Goal: Task Accomplishment & Management: Manage account settings

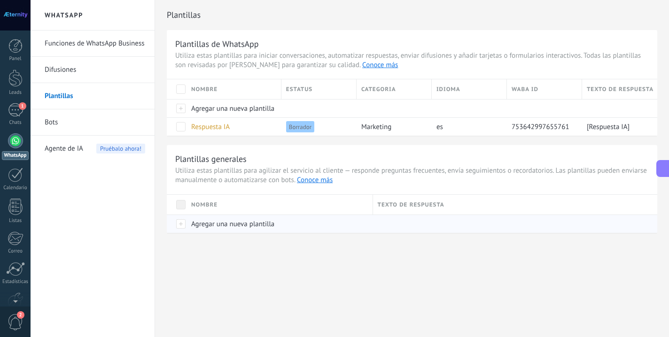
click at [211, 227] on span "Agregar una nueva plantilla" at bounding box center [232, 224] width 83 height 9
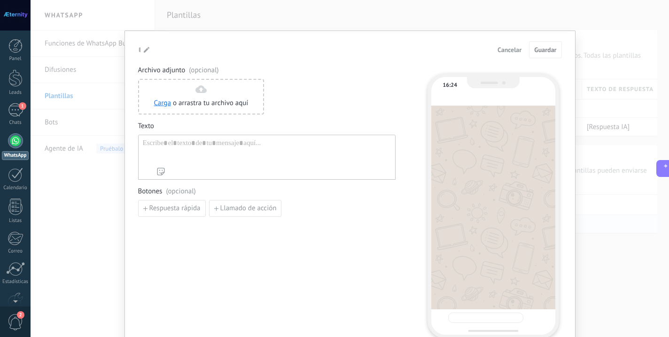
type input "**********"
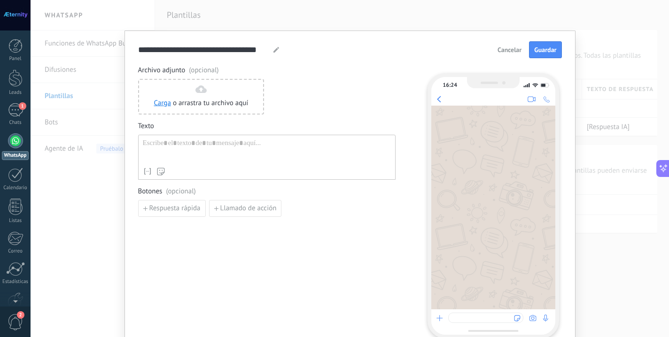
click at [208, 153] on div at bounding box center [267, 151] width 248 height 24
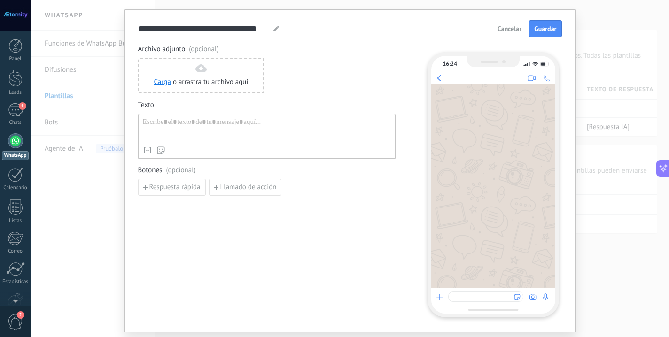
scroll to position [23, 0]
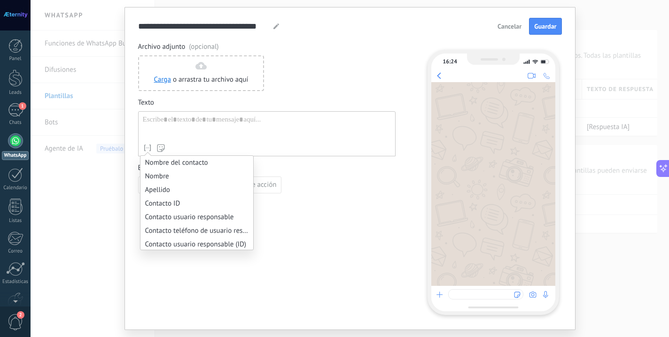
click at [145, 144] on icon at bounding box center [147, 147] width 9 height 9
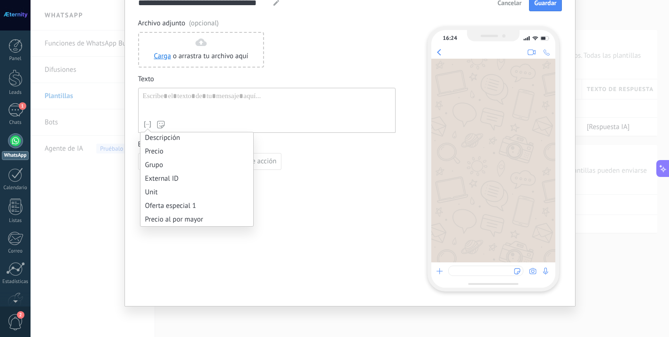
scroll to position [47, 0]
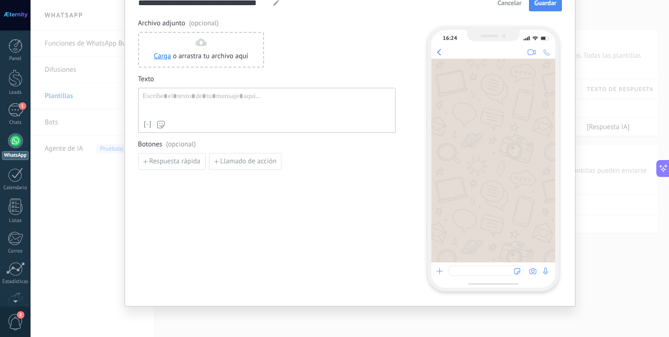
click at [297, 214] on div "Archivo adjunto (opcional) Carga o arrastra tu archivo aquí Arrastra aquí Texto…" at bounding box center [266, 155] width 257 height 272
click at [188, 163] on span "Respuesta rápida" at bounding box center [174, 161] width 51 height 7
click at [265, 164] on button "button" at bounding box center [267, 162] width 8 height 14
click at [242, 160] on span "Llamado de acción" at bounding box center [248, 161] width 56 height 7
click at [385, 157] on button "button" at bounding box center [390, 162] width 15 height 14
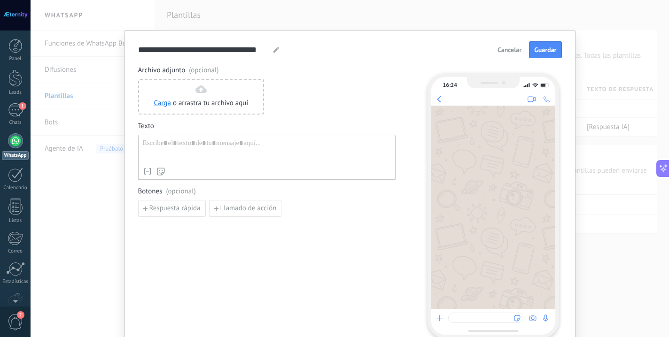
scroll to position [0, 0]
click at [499, 46] on span "Cancelar" at bounding box center [509, 49] width 24 height 7
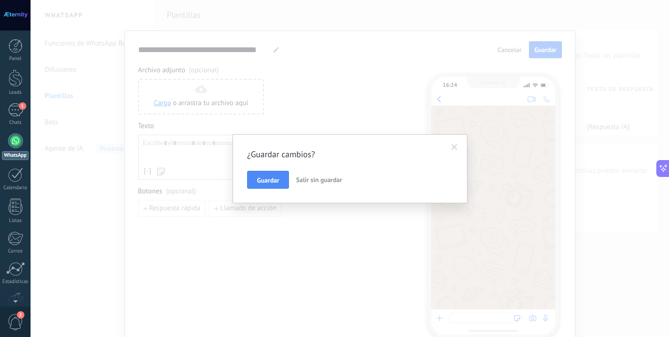
click at [333, 182] on span "Salir sin guardar" at bounding box center [319, 180] width 46 height 8
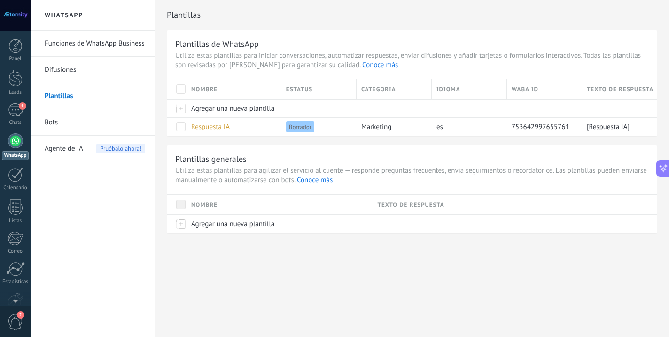
click at [73, 72] on link "Difusiones" at bounding box center [95, 70] width 101 height 26
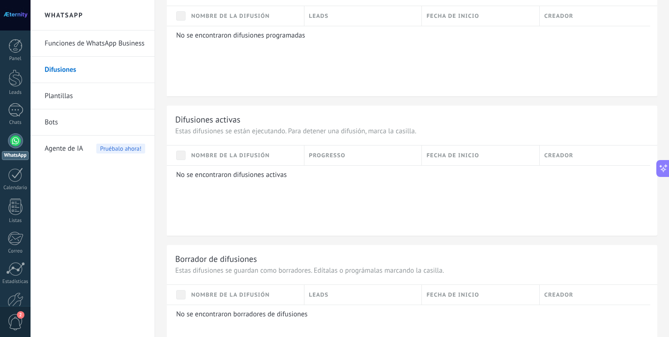
scroll to position [416, 0]
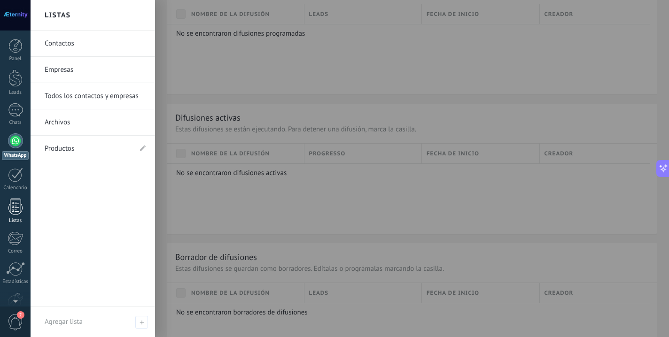
click at [20, 223] on div "Listas" at bounding box center [15, 221] width 27 height 6
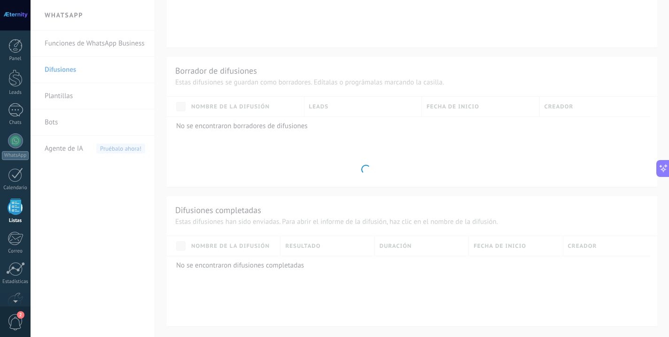
scroll to position [252, 0]
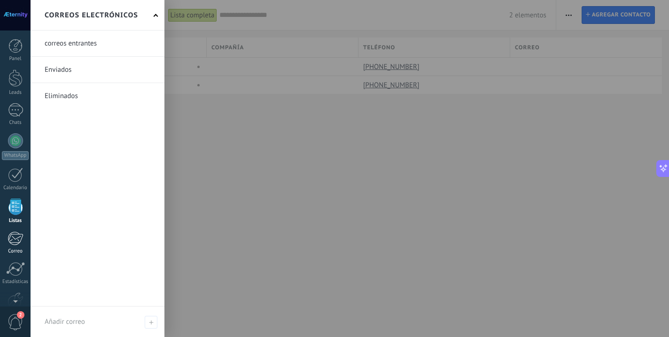
click at [12, 236] on div at bounding box center [15, 239] width 15 height 14
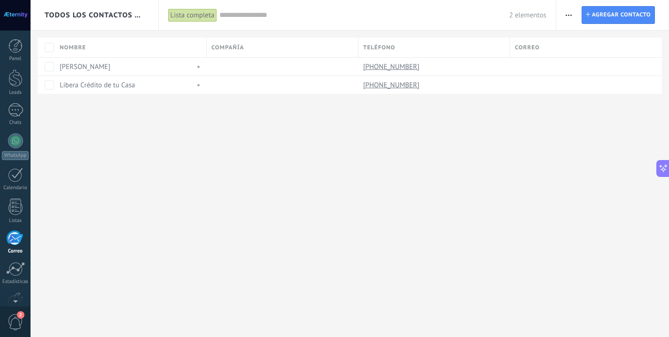
scroll to position [54, 0]
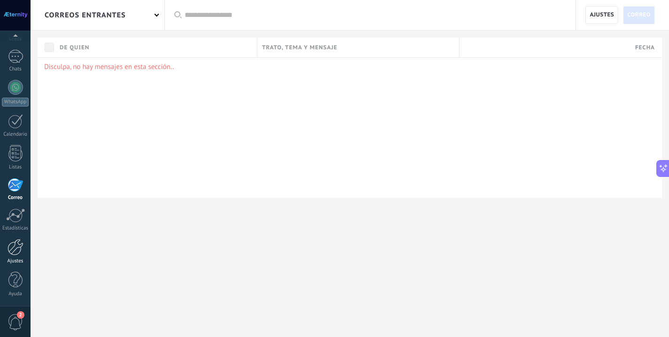
click at [11, 260] on div "Ajustes" at bounding box center [15, 261] width 27 height 6
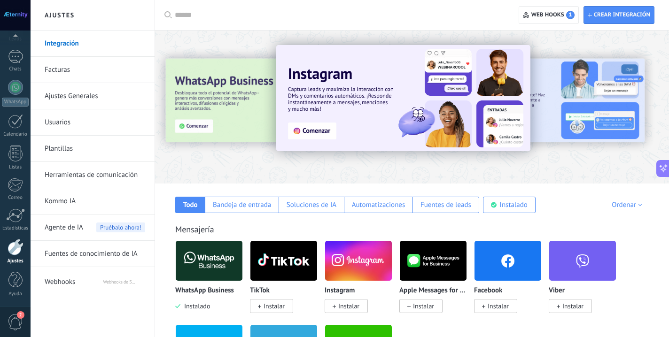
click at [75, 176] on link "Herramientas de comunicación" at bounding box center [95, 175] width 101 height 26
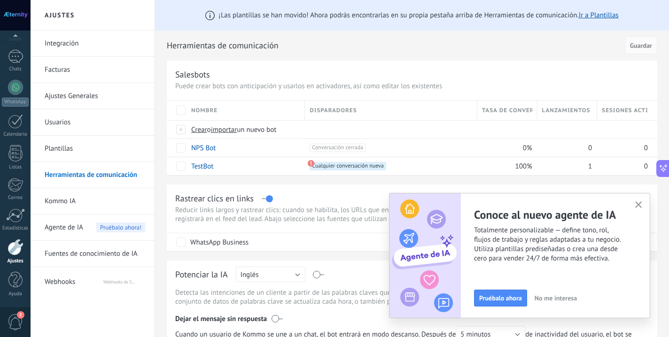
click at [636, 206] on icon "button" at bounding box center [638, 204] width 7 height 7
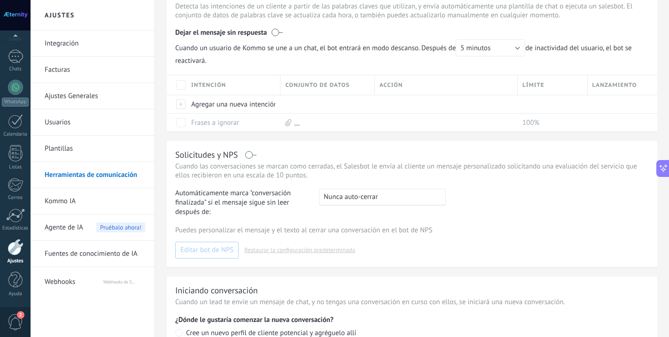
scroll to position [286, 0]
click at [201, 113] on div "Agregar una nueva intención" at bounding box center [230, 105] width 89 height 18
click at [247, 129] on span "Cancelar" at bounding box center [252, 126] width 24 height 8
click at [67, 98] on link "Ajustes Generales" at bounding box center [95, 96] width 101 height 26
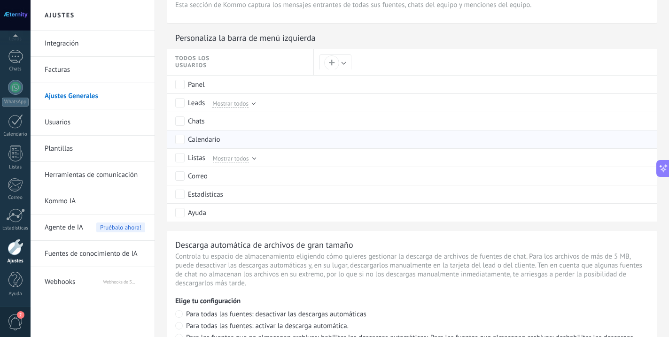
scroll to position [446, 0]
click at [250, 156] on div "Mostrar todos" at bounding box center [232, 157] width 47 height 8
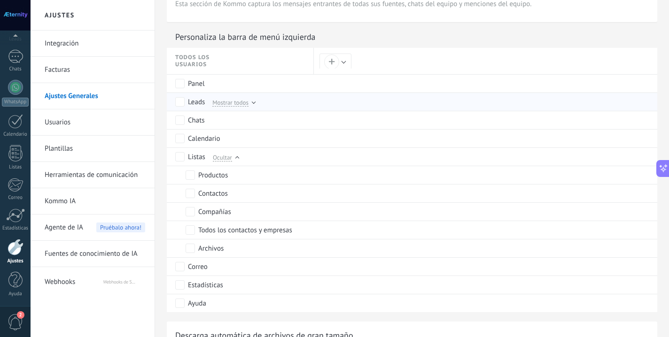
click at [243, 100] on span "Mostrar todos" at bounding box center [230, 102] width 36 height 8
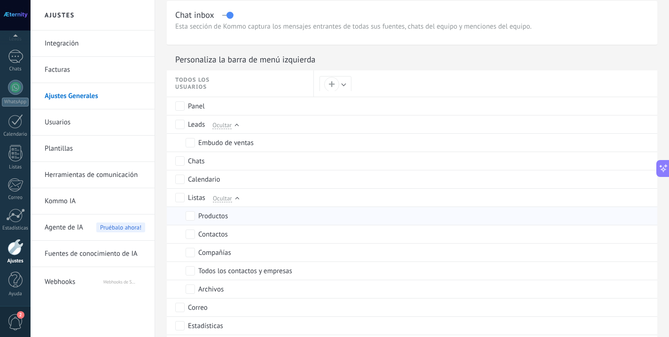
scroll to position [423, 0]
click at [195, 141] on label "Embudo de ventas" at bounding box center [220, 143] width 68 height 8
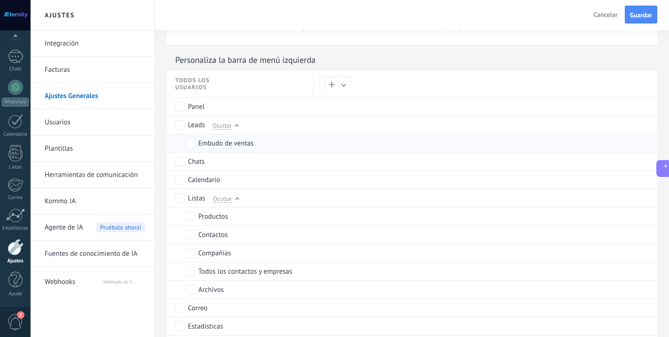
scroll to position [0, 0]
click at [195, 142] on label "Embudo de ventas" at bounding box center [220, 143] width 68 height 8
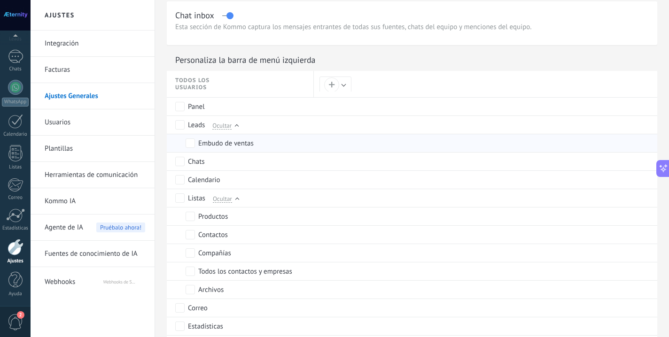
click at [195, 142] on label "Embudo de ventas" at bounding box center [220, 143] width 68 height 8
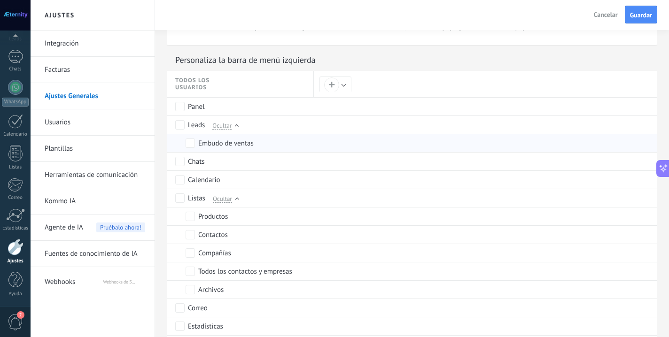
click at [195, 142] on label "Embudo de ventas" at bounding box center [220, 143] width 68 height 8
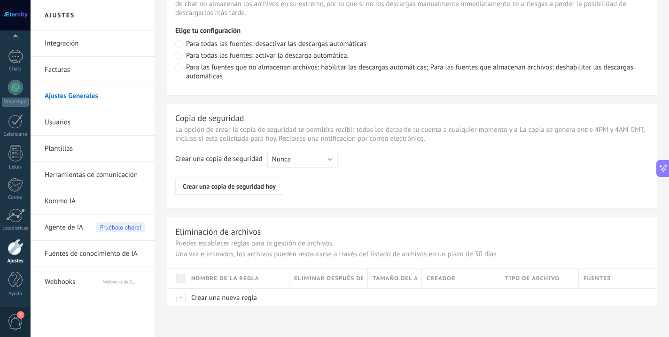
scroll to position [825, 0]
click at [75, 73] on link "Facturas" at bounding box center [95, 70] width 101 height 26
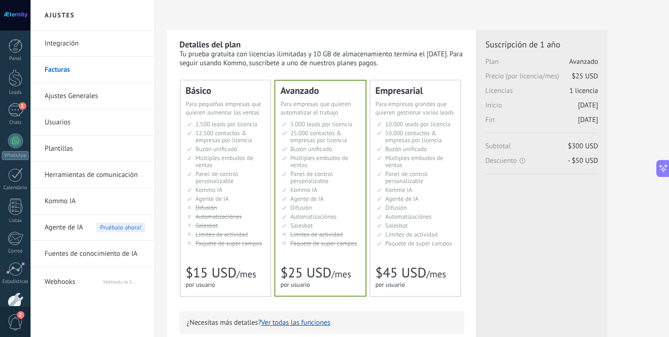
click at [321, 177] on span "Panel de control personalizable" at bounding box center [311, 177] width 43 height 15
click at [85, 47] on link "Integración" at bounding box center [95, 44] width 101 height 26
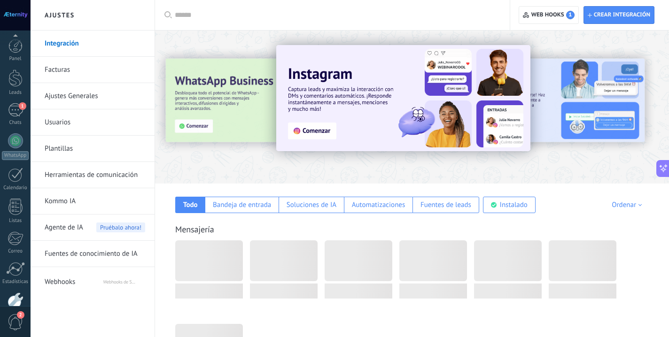
scroll to position [54, 0]
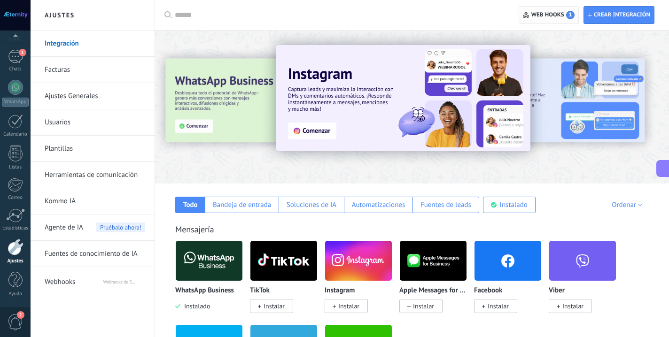
click at [543, 15] on span "Web hooks 1" at bounding box center [552, 15] width 43 height 8
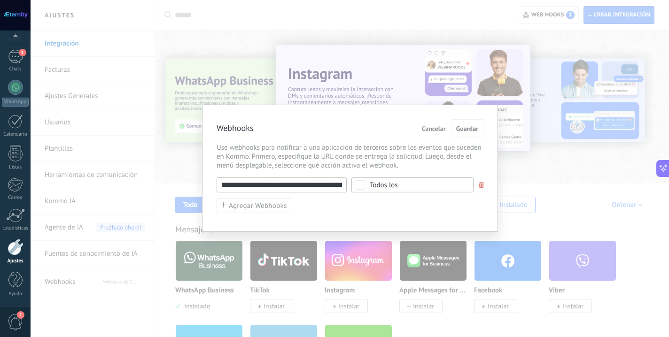
click at [387, 186] on div "Todos los" at bounding box center [384, 185] width 28 height 7
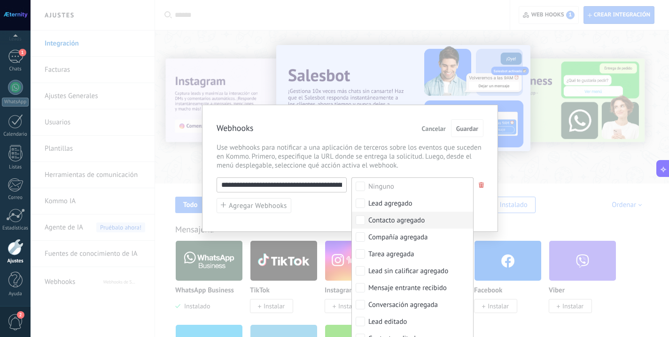
scroll to position [0, 0]
click at [315, 131] on div "Webhooks Cancelar Guardar" at bounding box center [350, 128] width 267 height 18
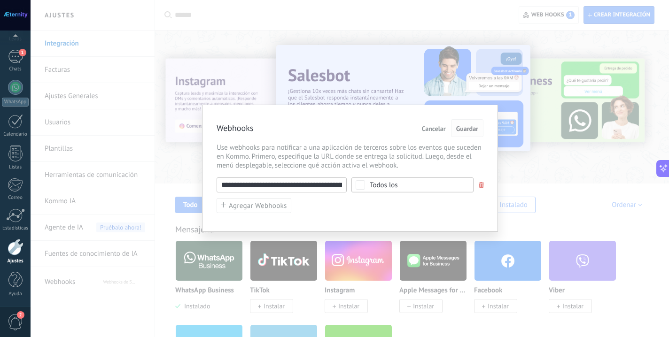
click at [460, 130] on span "Guardar" at bounding box center [467, 128] width 22 height 7
click at [441, 130] on span "Cancelar" at bounding box center [434, 128] width 24 height 7
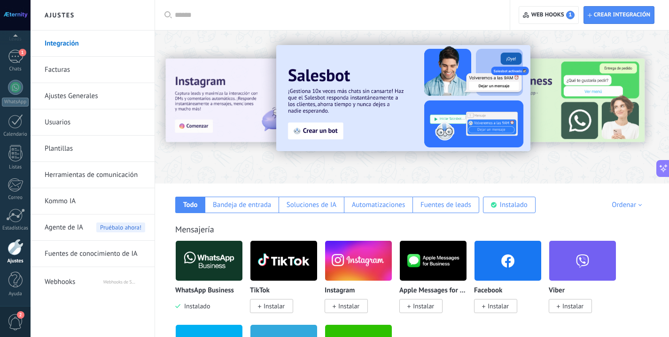
click at [57, 99] on link "Ajustes Generales" at bounding box center [95, 96] width 101 height 26
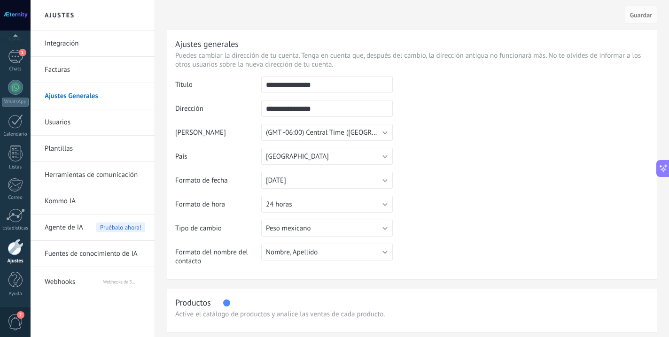
click at [65, 146] on link "Plantillas" at bounding box center [95, 149] width 101 height 26
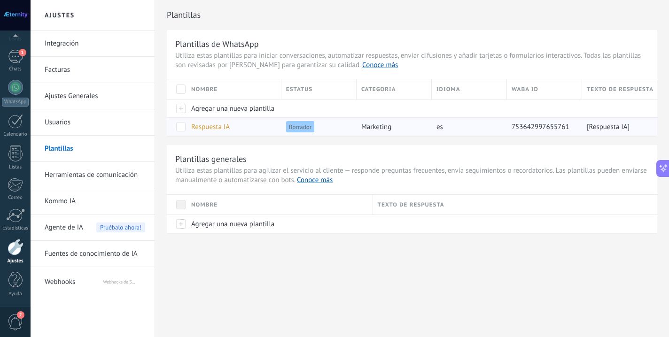
click at [284, 130] on div "Borrador" at bounding box center [316, 127] width 70 height 18
click at [178, 123] on span at bounding box center [180, 126] width 9 height 9
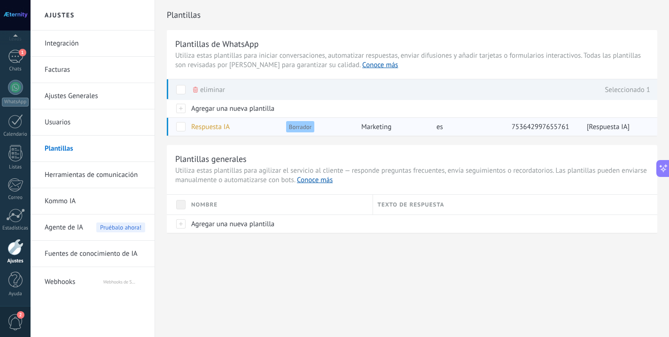
click at [188, 127] on div "Respuesta IA" at bounding box center [231, 127] width 90 height 18
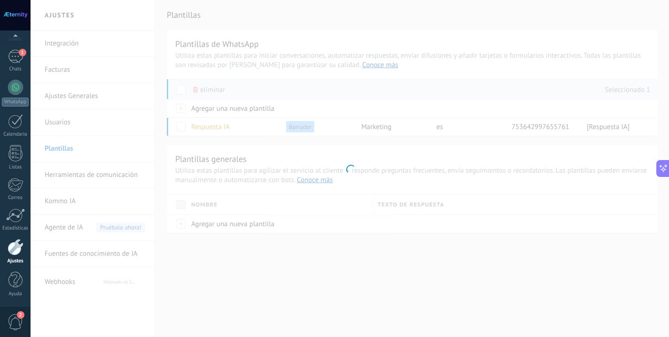
click at [202, 127] on div at bounding box center [350, 168] width 638 height 337
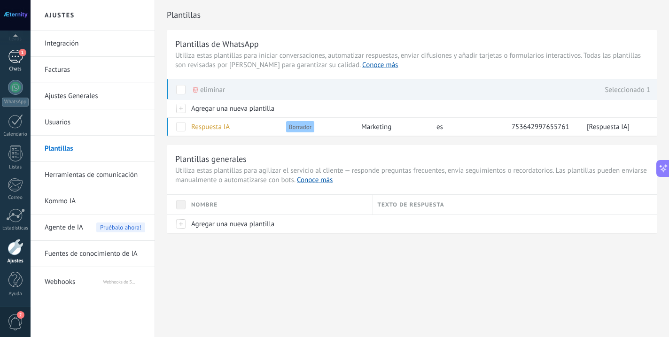
click at [17, 64] on link "1 Chats" at bounding box center [15, 61] width 31 height 23
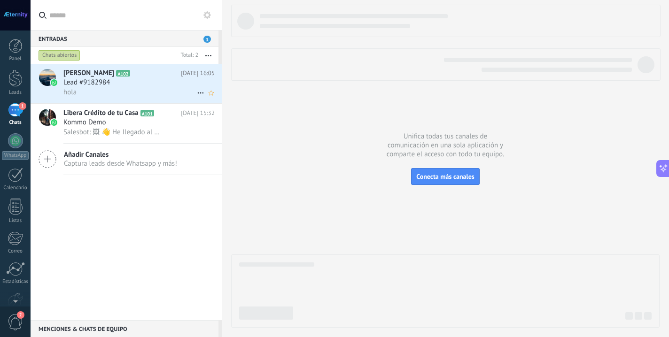
click at [111, 86] on h3 "Lead #9182984" at bounding box center [88, 82] width 51 height 9
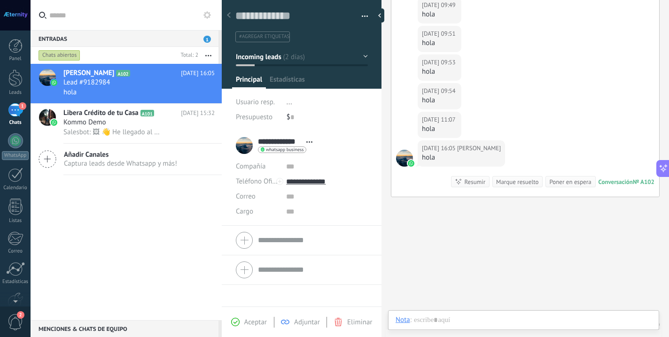
scroll to position [14, 0]
click at [285, 79] on span "Estadísticas" at bounding box center [287, 82] width 35 height 14
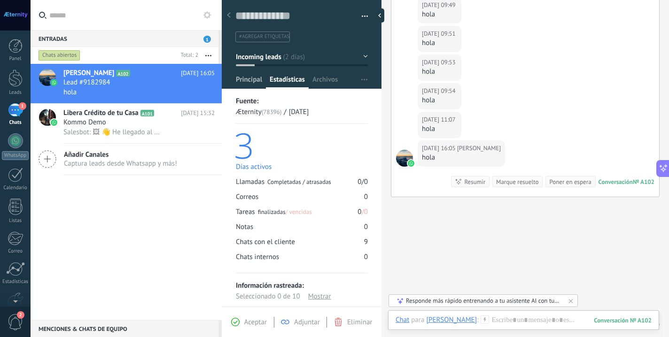
click at [256, 80] on span "Principal" at bounding box center [249, 82] width 26 height 14
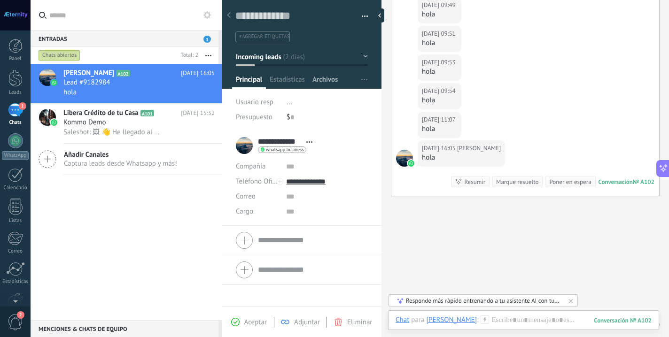
click at [325, 81] on span "Archivos" at bounding box center [324, 82] width 25 height 14
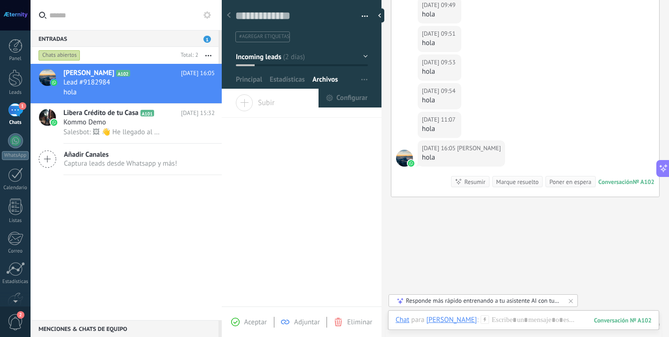
click at [361, 83] on span "button" at bounding box center [364, 80] width 6 height 18
click at [353, 96] on span "Configurar" at bounding box center [351, 98] width 31 height 19
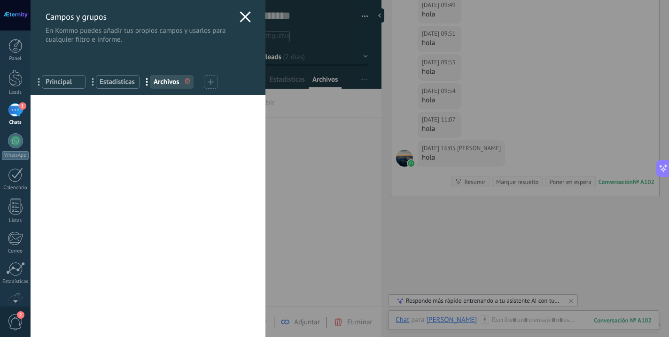
click at [207, 80] on div at bounding box center [211, 82] width 14 height 14
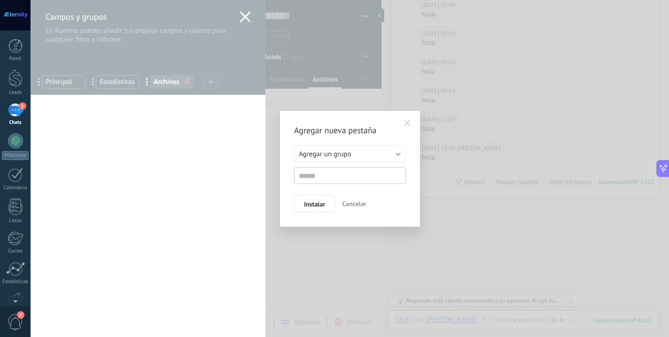
click at [312, 154] on span "Agregar un grupo" at bounding box center [325, 154] width 52 height 9
click at [376, 207] on div "Instalar Cancelar" at bounding box center [350, 204] width 112 height 18
click at [408, 121] on span at bounding box center [407, 123] width 6 height 7
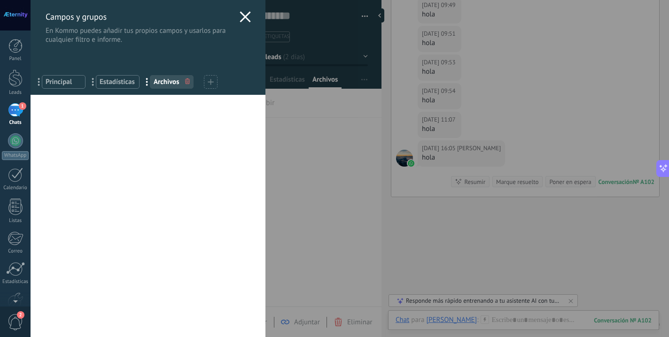
click at [67, 83] on span "Principal" at bounding box center [64, 81] width 36 height 9
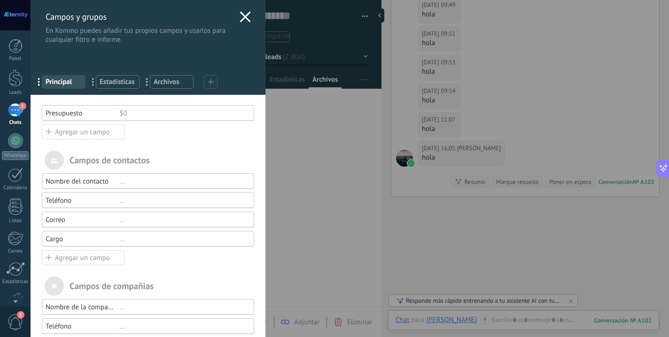
click at [129, 80] on span "Estadísticas" at bounding box center [118, 81] width 36 height 9
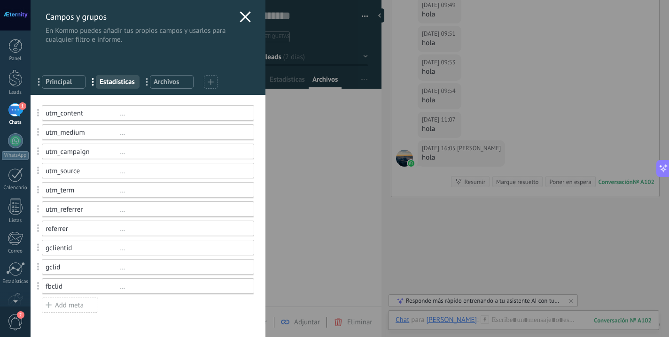
click at [155, 84] on span "Archivos" at bounding box center [172, 81] width 36 height 9
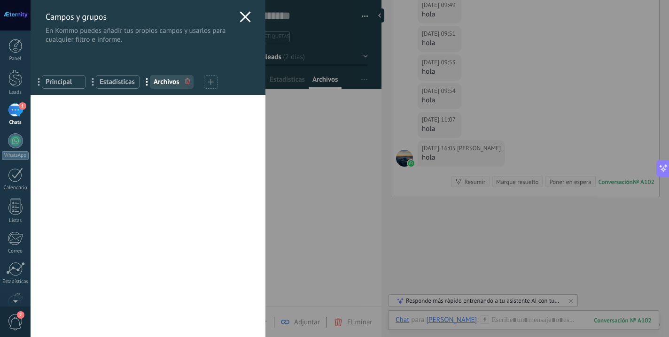
click at [213, 83] on icon at bounding box center [211, 82] width 6 height 6
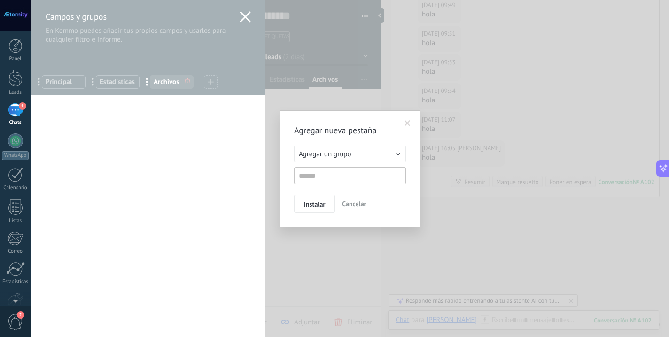
click at [295, 153] on button "Agregar un grupo" at bounding box center [350, 154] width 112 height 17
click at [322, 155] on span "Agregar un grupo" at bounding box center [345, 154] width 114 height 9
click at [352, 207] on span "Cancelar" at bounding box center [354, 204] width 24 height 8
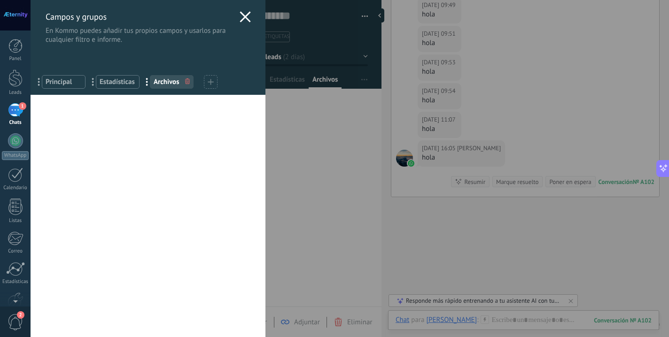
click at [249, 24] on div "Campos y grupos En Kommo puedes añadir tus propios campos y usarlos para cualqu…" at bounding box center [148, 22] width 235 height 44
click at [245, 22] on icon at bounding box center [245, 16] width 11 height 11
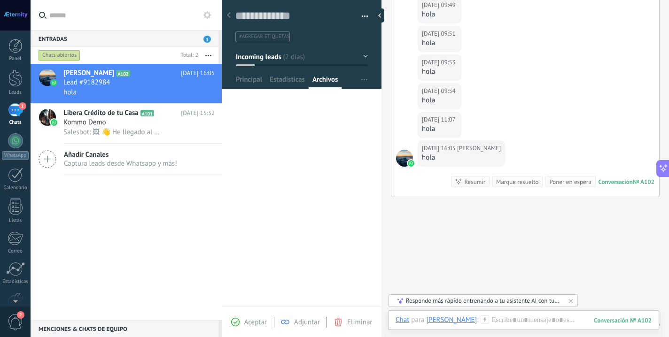
click at [362, 18] on span "button" at bounding box center [365, 18] width 7 height 2
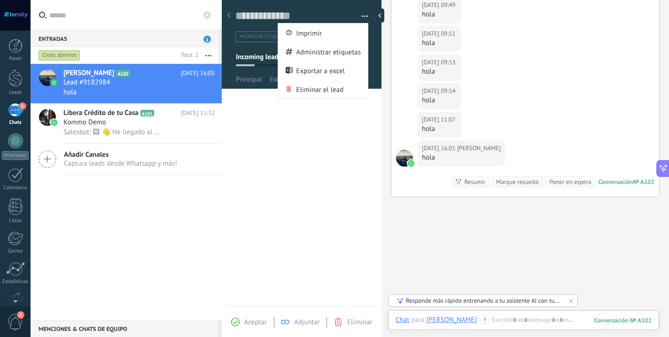
click at [301, 139] on div "**********" at bounding box center [302, 201] width 160 height 212
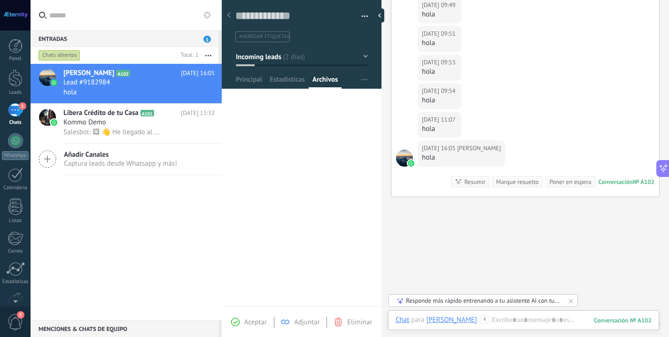
click at [351, 60] on button "Incoming leads" at bounding box center [302, 56] width 132 height 17
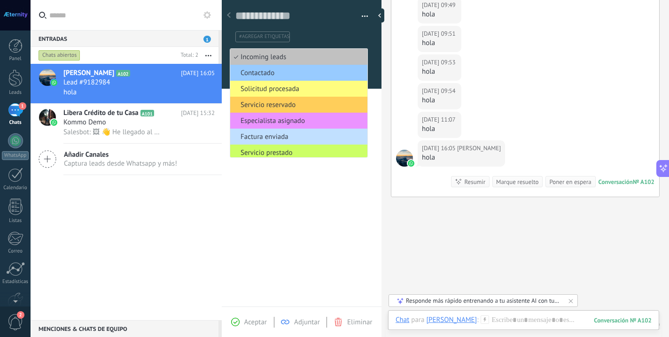
click at [276, 226] on div "**********" at bounding box center [302, 201] width 160 height 212
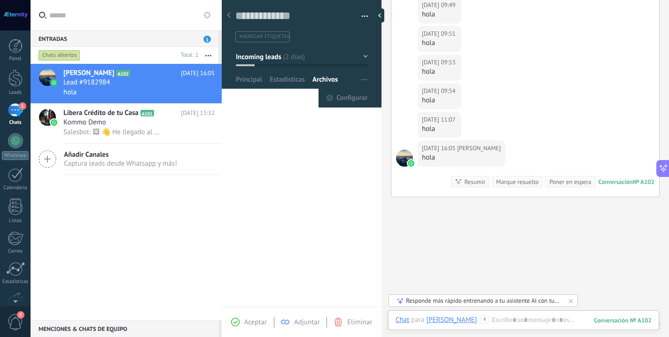
click at [357, 77] on button "button" at bounding box center [364, 80] width 14 height 18
click at [336, 104] on span "Configurar" at bounding box center [351, 98] width 31 height 19
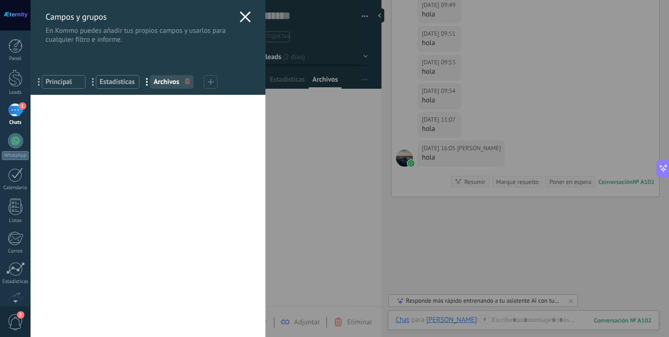
click at [51, 86] on span "Principal" at bounding box center [64, 81] width 36 height 9
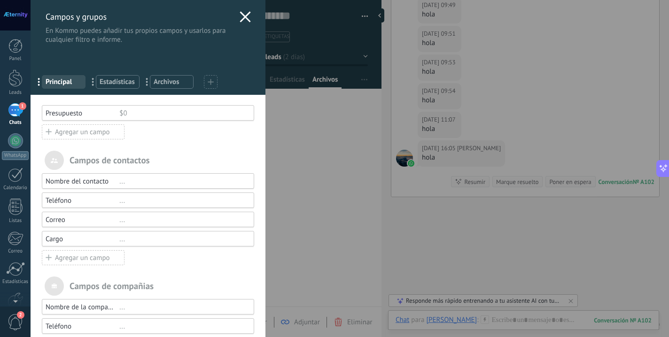
click at [40, 82] on span "..." at bounding box center [41, 82] width 19 height 16
click at [37, 82] on span "..." at bounding box center [41, 82] width 19 height 16
click at [93, 83] on span "..." at bounding box center [95, 82] width 19 height 16
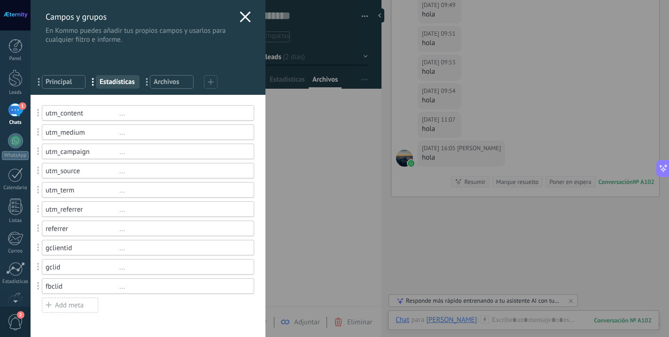
click at [91, 82] on span "..." at bounding box center [95, 82] width 19 height 16
click at [77, 303] on div "Add meta" at bounding box center [70, 305] width 56 height 15
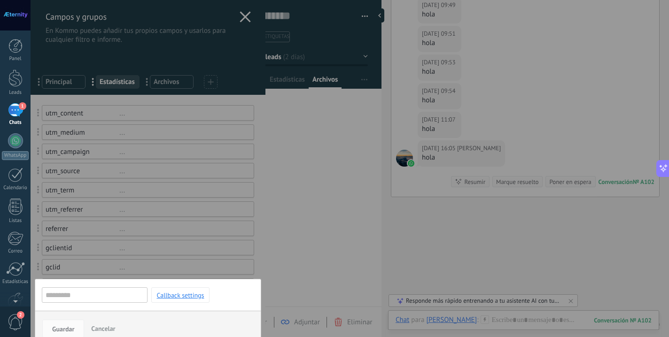
click at [92, 298] on input "text" at bounding box center [95, 294] width 106 height 15
type input "*"
click at [102, 329] on span "Cancelar" at bounding box center [103, 329] width 24 height 8
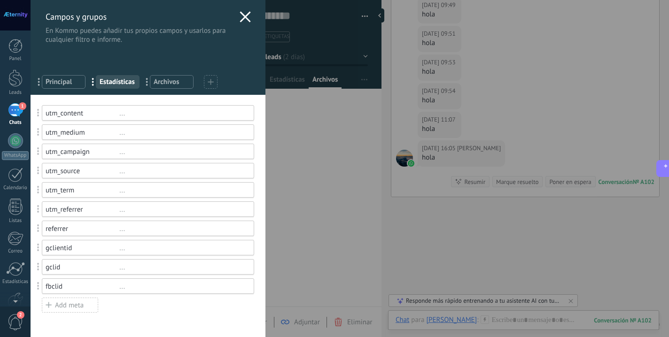
click at [165, 83] on span "Archivos" at bounding box center [172, 81] width 36 height 9
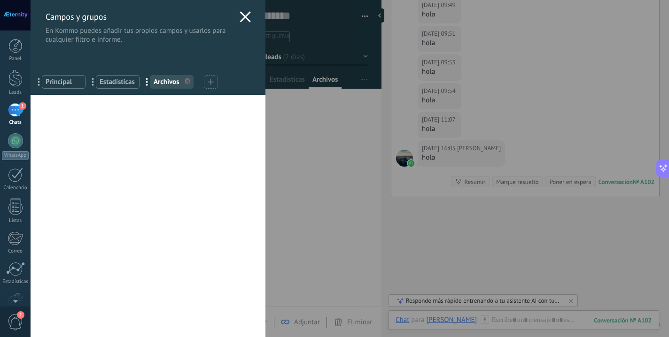
click at [243, 12] on icon at bounding box center [245, 16] width 11 height 11
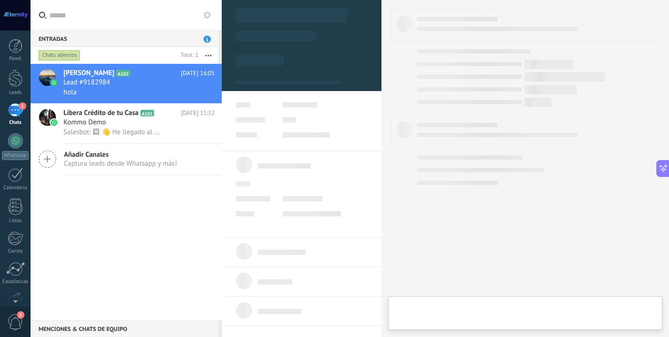
type textarea "**********"
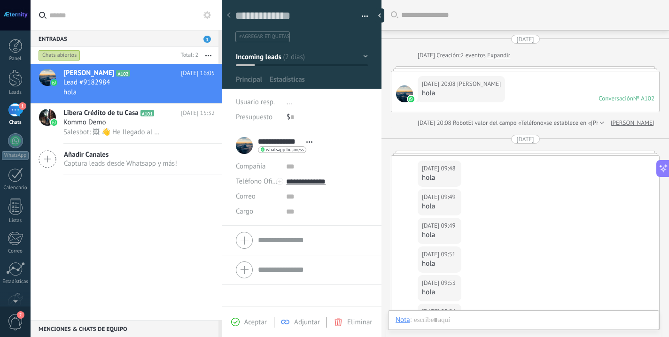
scroll to position [221, 0]
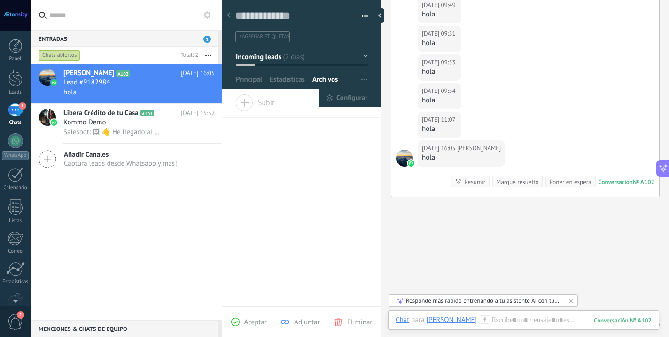
click at [361, 80] on use "button" at bounding box center [364, 79] width 6 height 1
click at [365, 57] on div at bounding box center [302, 41] width 160 height 95
click at [362, 57] on button "Incoming leads" at bounding box center [302, 56] width 132 height 17
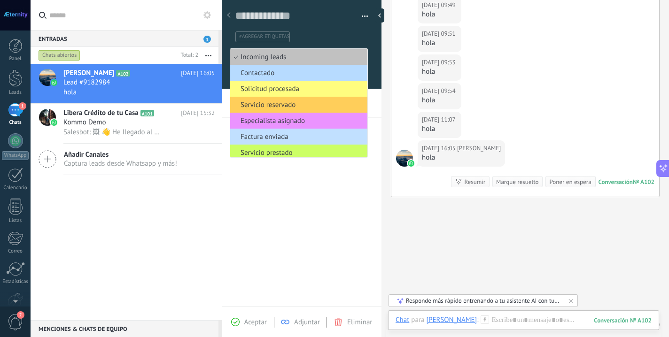
click at [320, 71] on span "Contactado" at bounding box center [297, 73] width 134 height 9
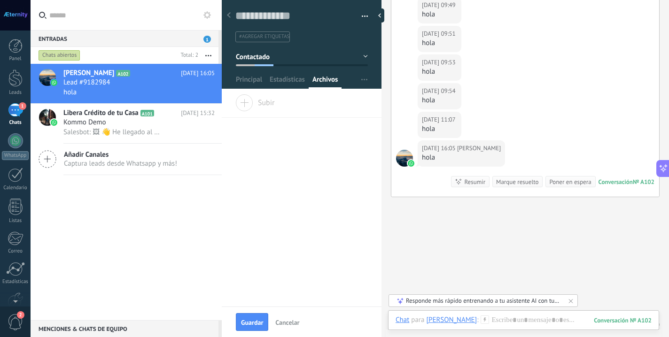
click at [363, 56] on button "Contactado" at bounding box center [302, 56] width 132 height 17
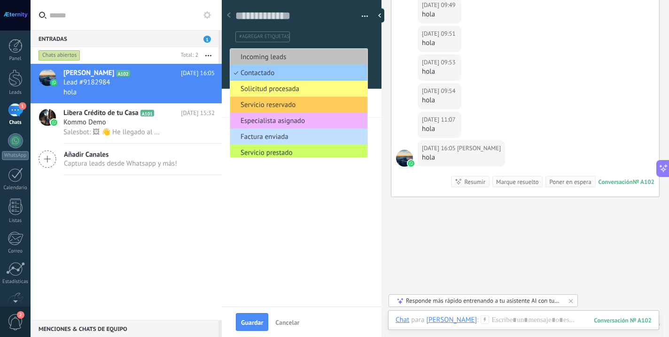
click at [331, 115] on li "Especialista asignado" at bounding box center [298, 121] width 137 height 16
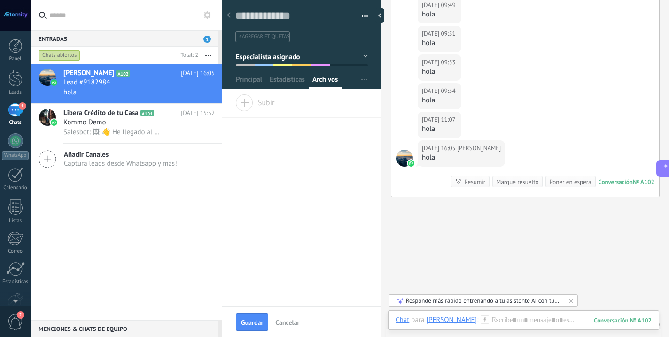
click at [359, 55] on button "Especialista asignado" at bounding box center [302, 56] width 132 height 17
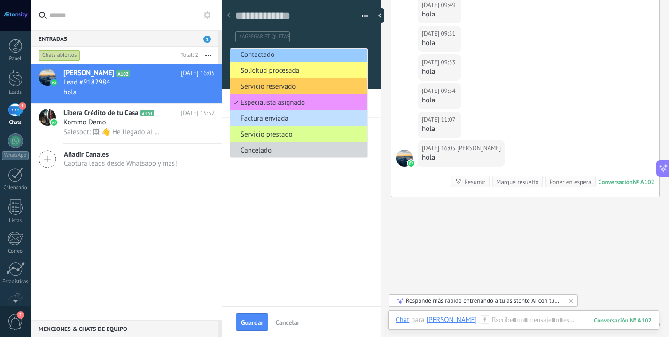
click at [326, 132] on span "Servicio prestado" at bounding box center [297, 134] width 134 height 9
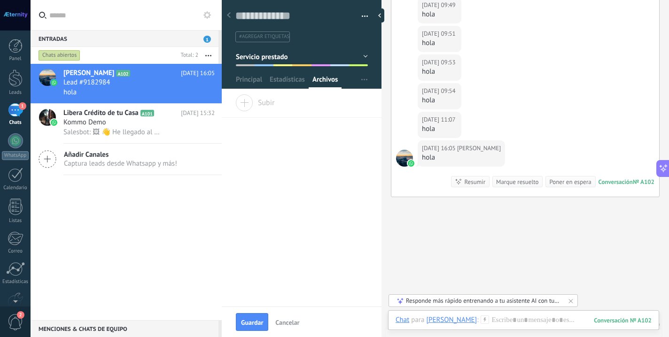
click at [365, 57] on div at bounding box center [302, 41] width 160 height 95
click at [359, 55] on button "Servicio prestado" at bounding box center [302, 56] width 132 height 17
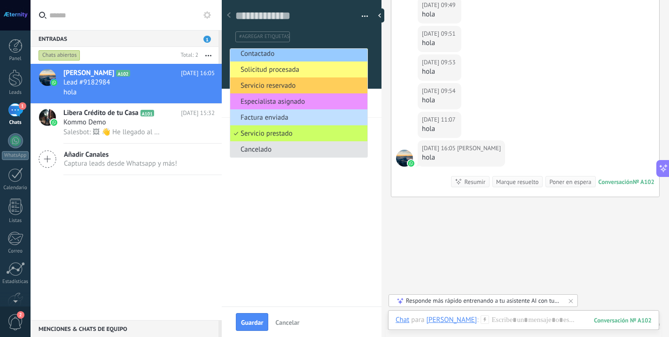
click at [326, 146] on span "Cancelado" at bounding box center [297, 149] width 134 height 9
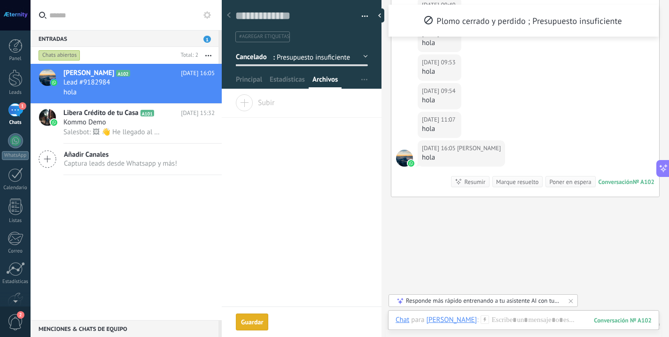
scroll to position [342, 0]
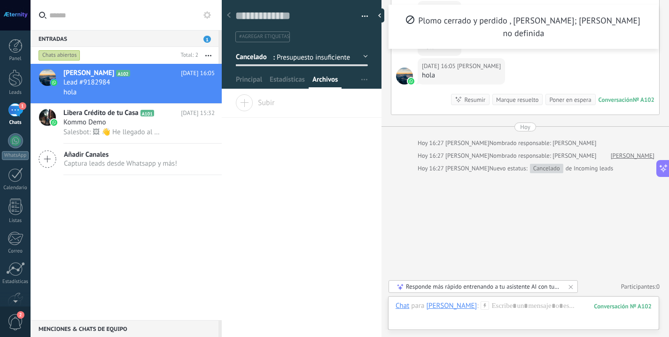
click at [294, 58] on span "Presupuesto insuficiente" at bounding box center [316, 57] width 79 height 9
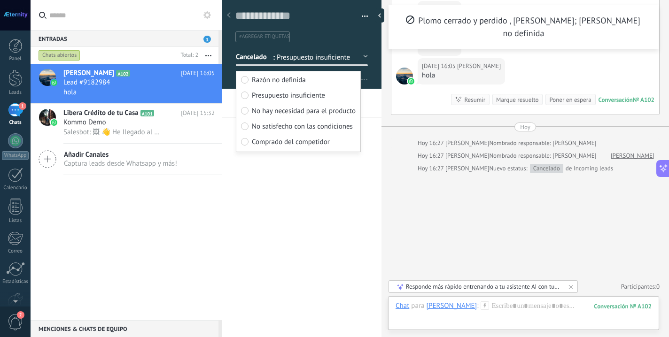
click at [288, 56] on span "Presupuesto insuficiente" at bounding box center [316, 57] width 79 height 9
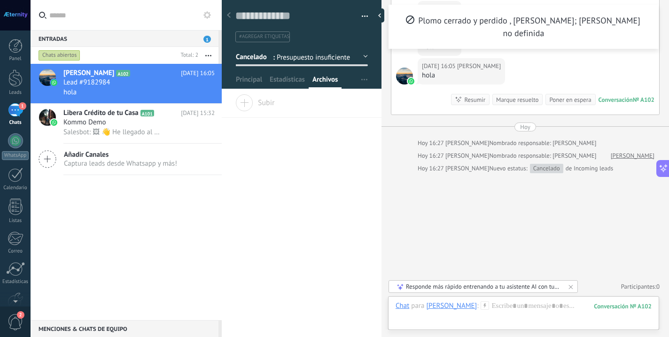
click at [259, 60] on span "Cancelado" at bounding box center [251, 56] width 31 height 9
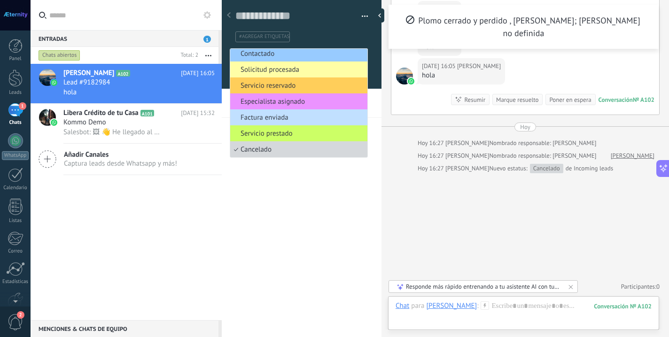
click at [249, 71] on span "Solicitud procesada" at bounding box center [297, 69] width 134 height 9
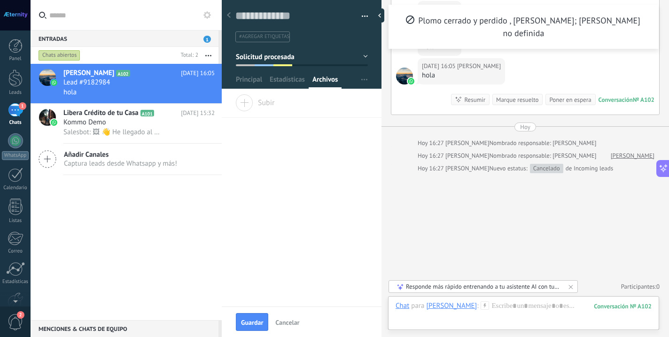
click at [361, 17] on button "button" at bounding box center [362, 16] width 14 height 14
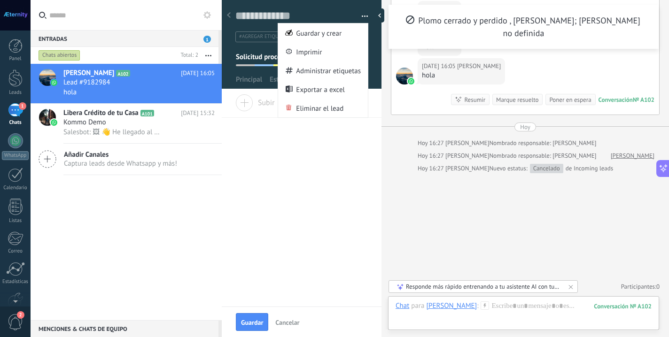
click at [330, 179] on div "Arrastra y suelte los archivos aquí para adjuntarlos. Suelte el botón del ratón…" at bounding box center [302, 200] width 160 height 212
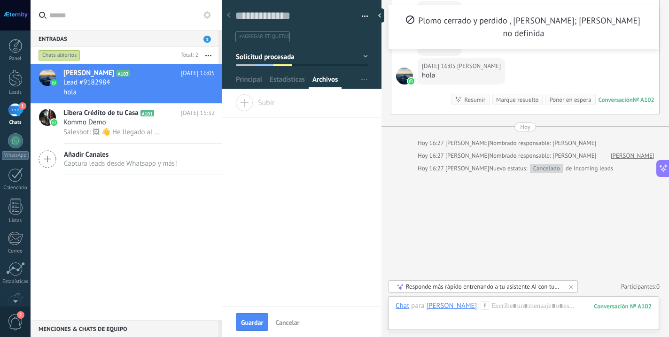
click at [204, 14] on icon at bounding box center [207, 15] width 8 height 8
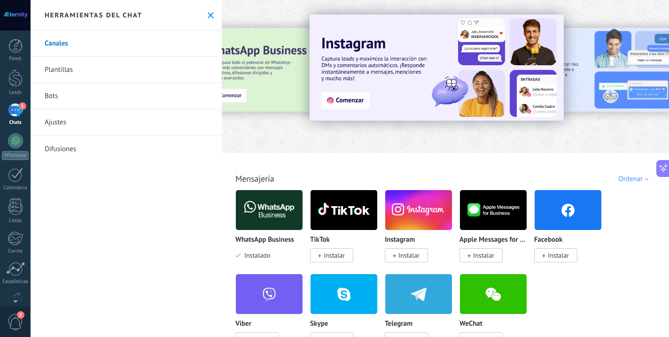
click at [110, 150] on link "Difusiones" at bounding box center [126, 149] width 191 height 26
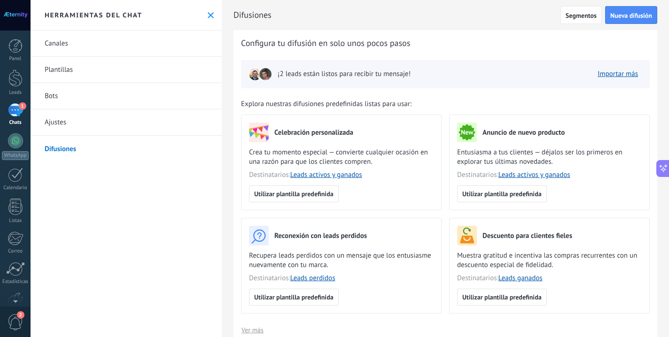
click at [102, 117] on link "Ajustes" at bounding box center [126, 122] width 191 height 26
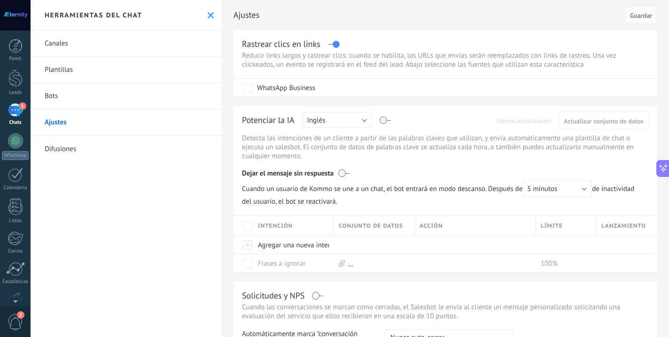
click at [77, 67] on link "Plantillas" at bounding box center [126, 70] width 191 height 26
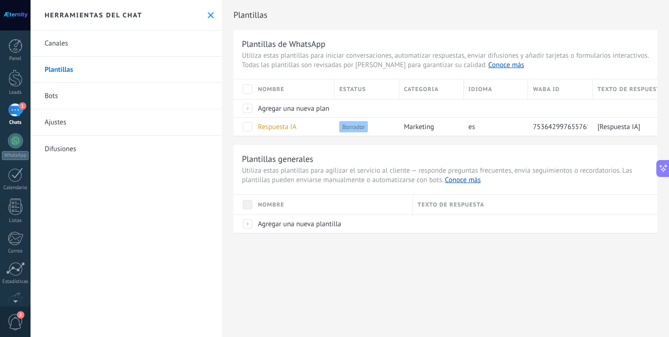
click at [212, 15] on div "Herramientas del chat" at bounding box center [126, 15] width 191 height 31
click at [207, 18] on button at bounding box center [211, 15] width 8 height 8
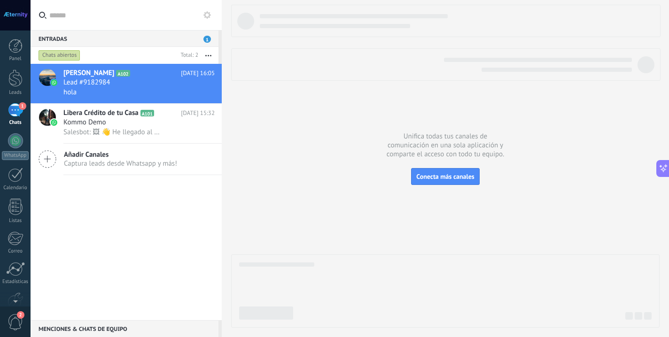
click at [209, 13] on use at bounding box center [207, 15] width 8 height 8
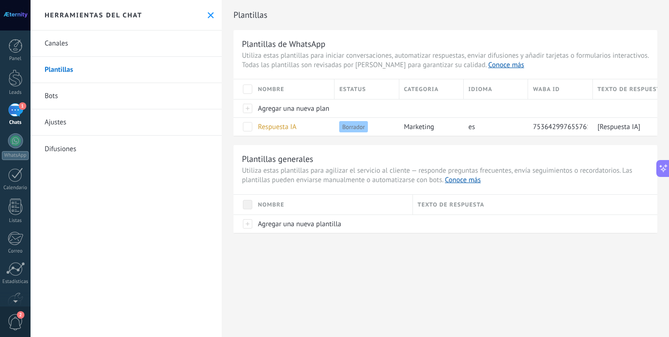
click at [209, 13] on icon at bounding box center [211, 15] width 6 height 6
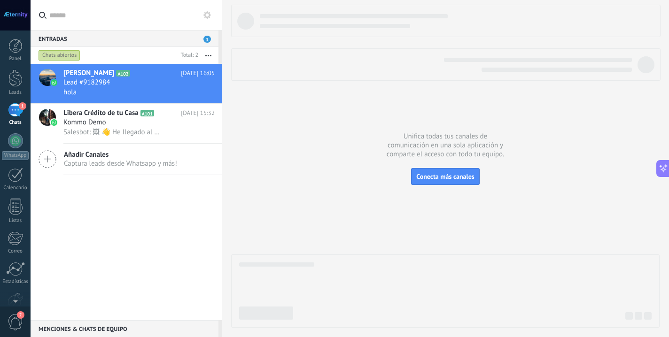
click at [209, 13] on use at bounding box center [207, 15] width 8 height 8
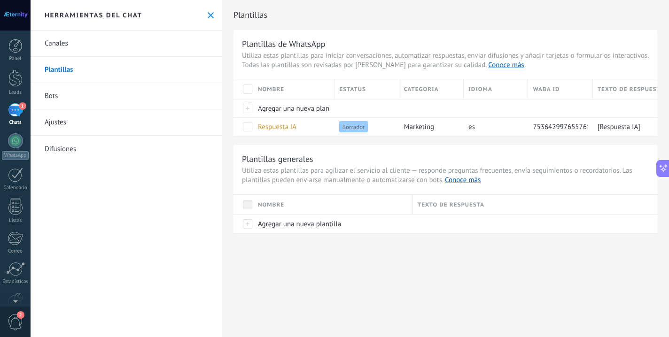
click at [209, 15] on icon at bounding box center [211, 15] width 6 height 6
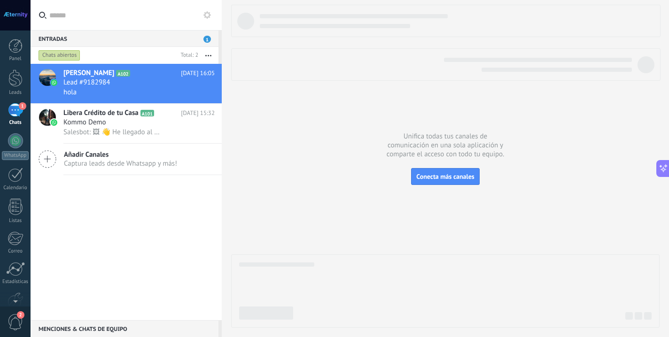
click at [211, 58] on button "button" at bounding box center [208, 55] width 20 height 17
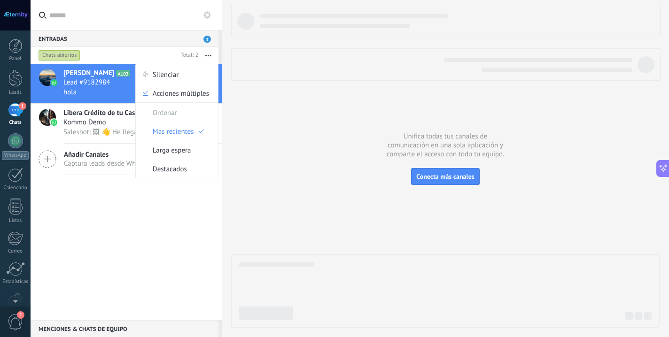
click at [179, 188] on div "Emiliano Rios A102 09.09.2025 16:05 Lead #9182984 hola Libera Crédito de tu Cas…" at bounding box center [126, 192] width 191 height 256
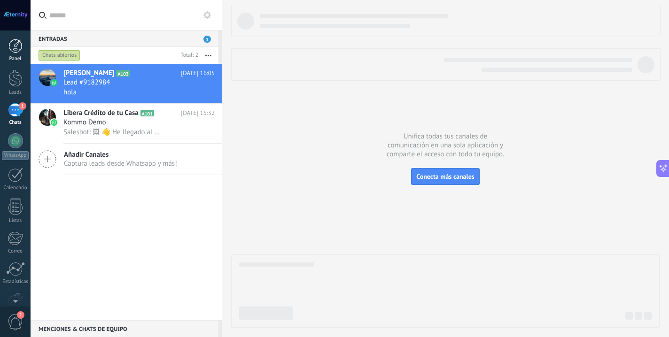
click at [6, 42] on link "Panel" at bounding box center [15, 50] width 31 height 23
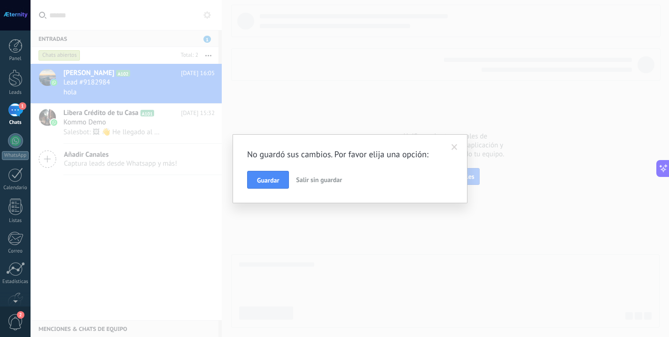
click at [306, 180] on span "Salir sin guardar" at bounding box center [319, 180] width 46 height 8
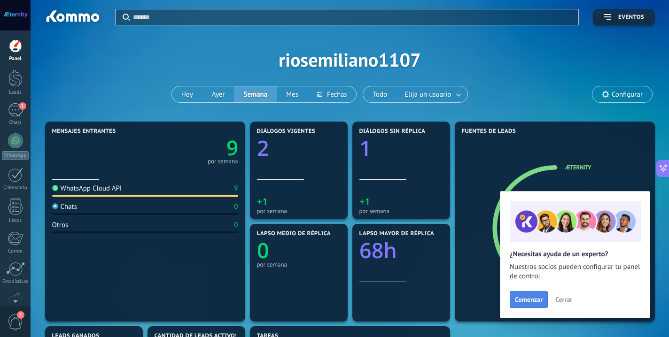
click at [518, 300] on span "Comenzar" at bounding box center [529, 299] width 28 height 7
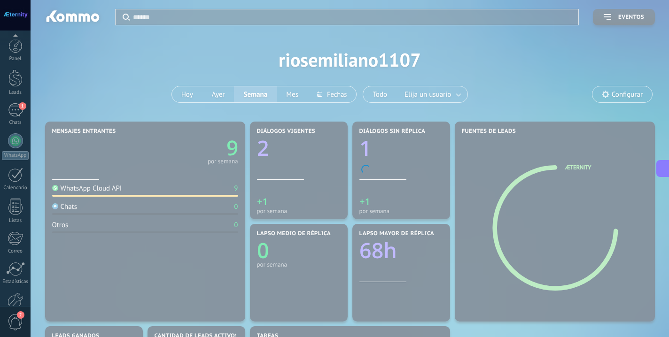
scroll to position [54, 0]
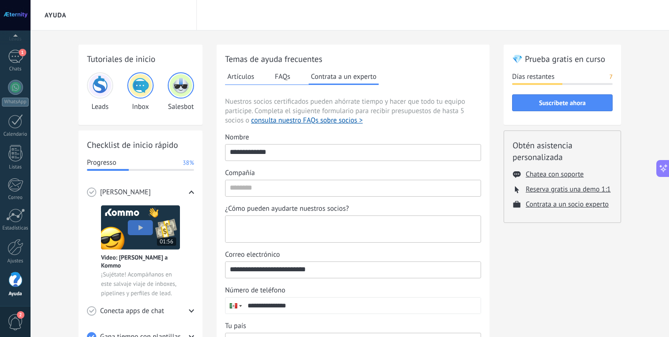
click at [296, 232] on textarea "¿Cómo pueden ayudarte nuestros socios?" at bounding box center [351, 229] width 253 height 26
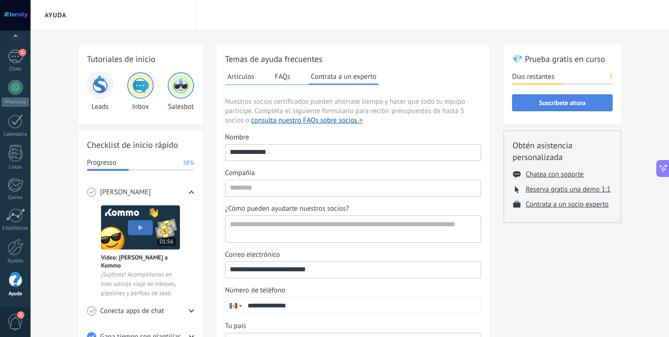
click at [524, 107] on button "Suscríbete ahora" at bounding box center [562, 102] width 101 height 17
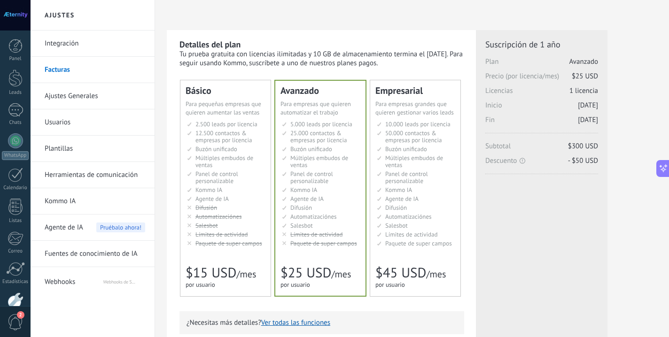
click at [518, 38] on div "Licencias adicionales Plan Avanzado Precio (por licencia/mes) $25 USD Nuevas li…" at bounding box center [542, 288] width 132 height 517
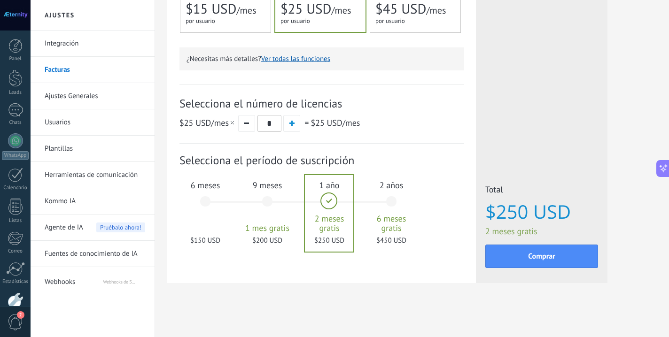
scroll to position [264, 0]
click at [250, 127] on button "button" at bounding box center [246, 123] width 17 height 17
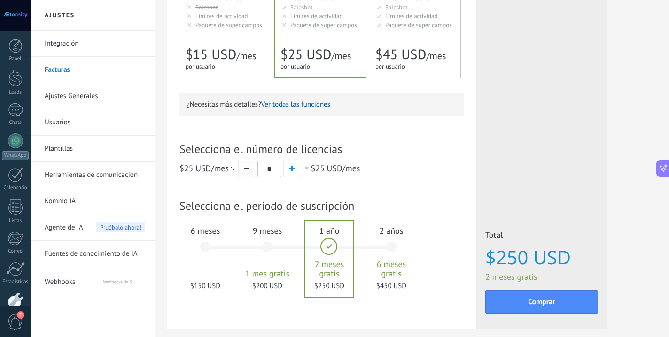
scroll to position [217, 0]
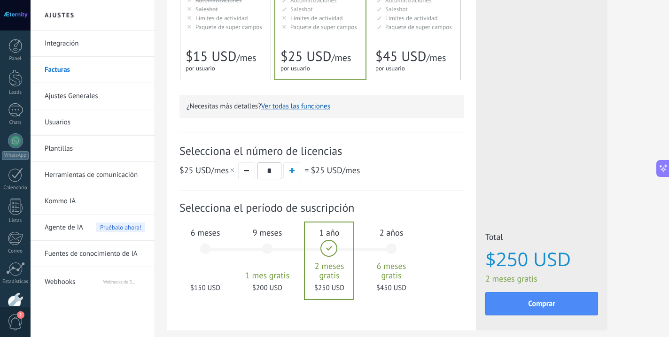
click at [290, 104] on button "Ver todas las funciones" at bounding box center [295, 106] width 69 height 9
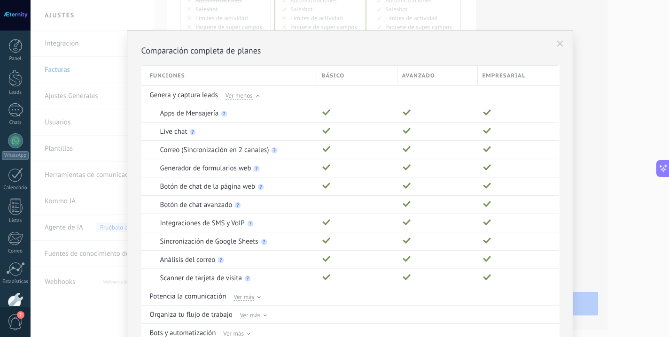
scroll to position [0, 0]
click at [558, 46] on icon at bounding box center [560, 43] width 7 height 7
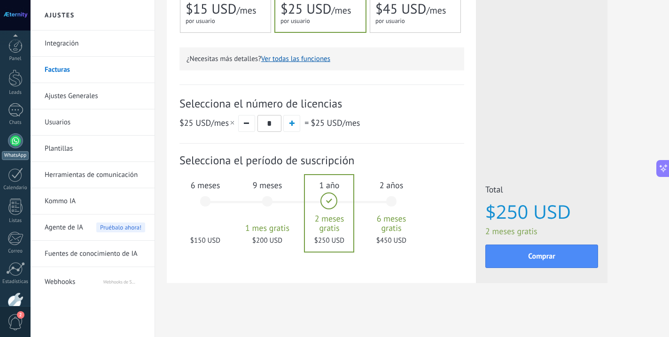
scroll to position [54, 0]
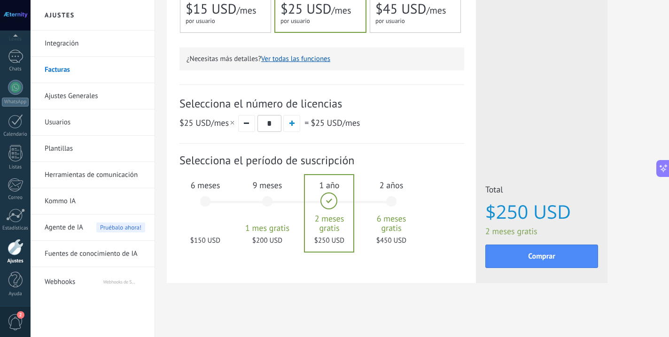
click at [68, 103] on link "Ajustes Generales" at bounding box center [95, 96] width 101 height 26
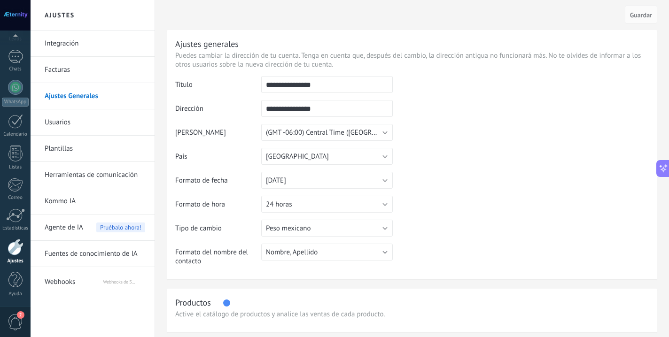
click at [67, 45] on link "Integración" at bounding box center [95, 44] width 101 height 26
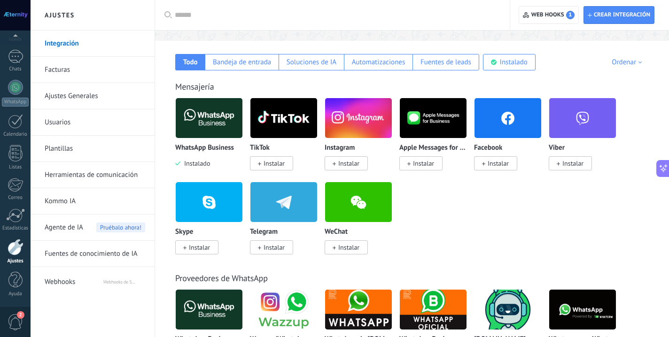
scroll to position [151, 0]
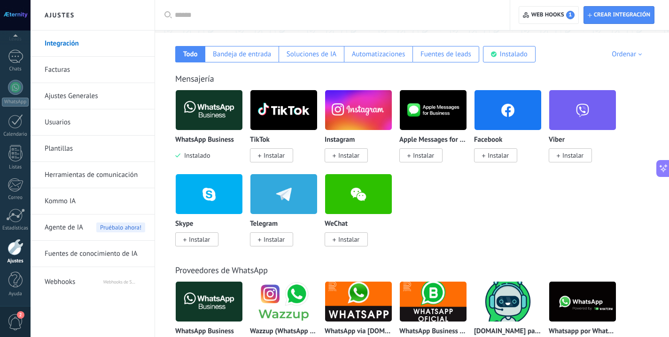
click at [341, 156] on span "Instalar" at bounding box center [348, 155] width 21 height 8
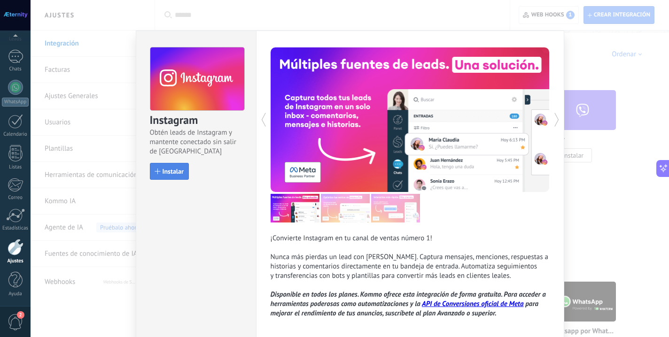
click at [163, 170] on span "Instalar" at bounding box center [173, 171] width 21 height 7
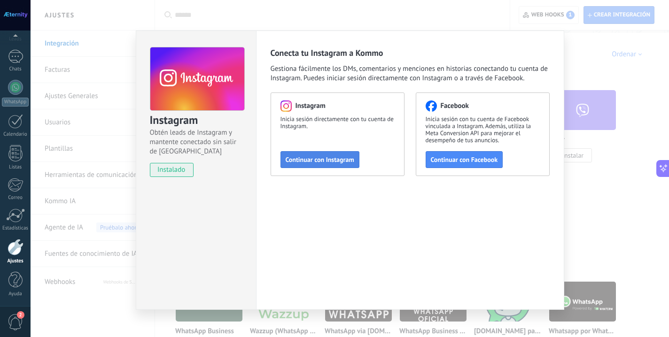
click at [312, 165] on button "Continuar con Instagram" at bounding box center [319, 159] width 79 height 17
click at [317, 161] on span "Continuar con Instagram" at bounding box center [320, 159] width 69 height 7
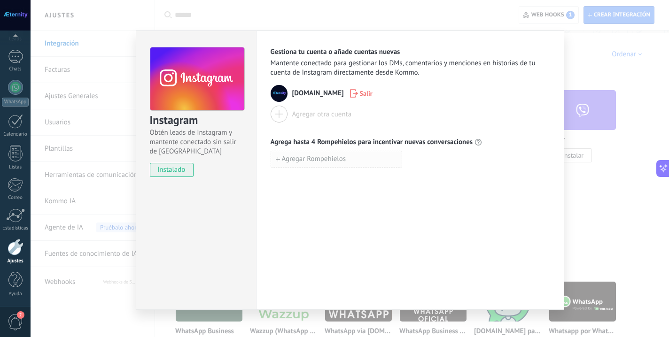
click at [308, 156] on span "Agregar Rompehielos" at bounding box center [314, 159] width 64 height 7
click at [305, 161] on input at bounding box center [336, 158] width 131 height 15
click at [305, 180] on span "Agregar Rompehielos" at bounding box center [314, 180] width 64 height 7
click at [305, 194] on button "Agregar Rompehielos" at bounding box center [337, 200] width 132 height 17
click at [302, 222] on span "Agregar Rompehielos" at bounding box center [314, 221] width 64 height 7
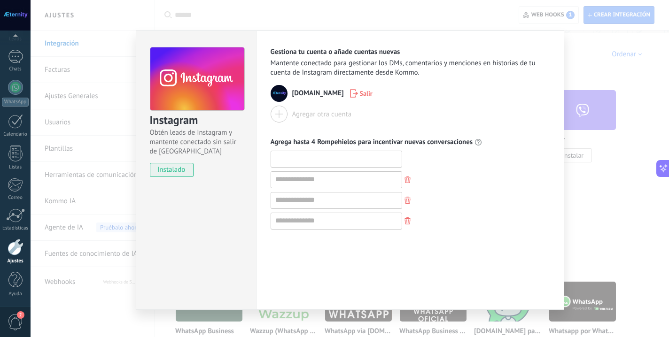
click at [294, 162] on input at bounding box center [336, 158] width 131 height 15
click at [404, 181] on use "button" at bounding box center [407, 179] width 6 height 7
click at [342, 157] on input at bounding box center [336, 158] width 131 height 15
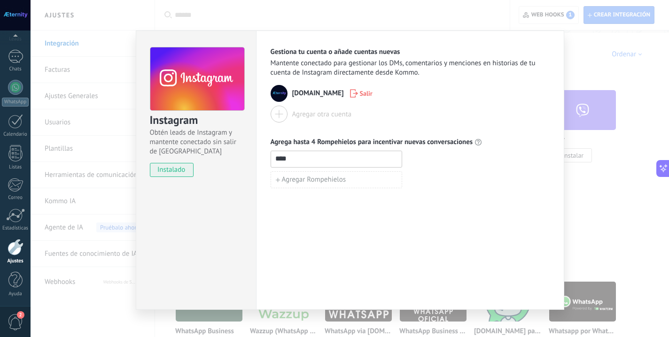
type input "****"
click at [389, 200] on div "Gestiona tu cuenta o añade cuentas nuevas Mantente conectado para gestionar los…" at bounding box center [410, 170] width 308 height 279
click at [639, 195] on div "Instagram Obtén leads de Instagram y mantente conectado sin salir de Kommo inst…" at bounding box center [350, 168] width 638 height 337
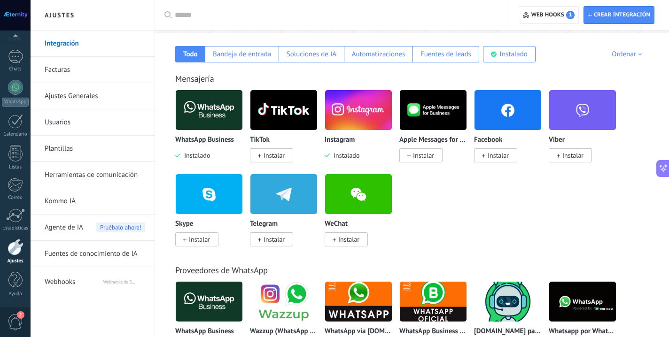
click at [67, 285] on span "Webhooks" at bounding box center [74, 280] width 58 height 23
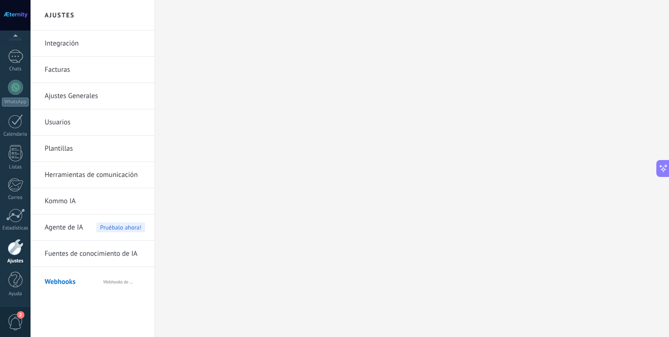
click at [118, 281] on span "Webhooks de Salesbot por KWID" at bounding box center [124, 280] width 42 height 23
click at [116, 254] on link "Fuentes de conocimiento de IA" at bounding box center [95, 254] width 101 height 26
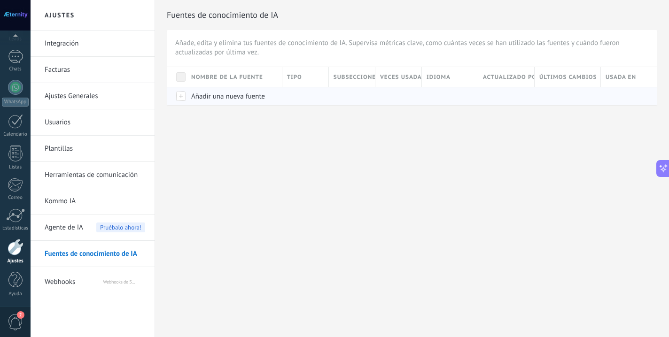
click at [211, 100] on span "Añadir una nueva fuente" at bounding box center [228, 96] width 74 height 9
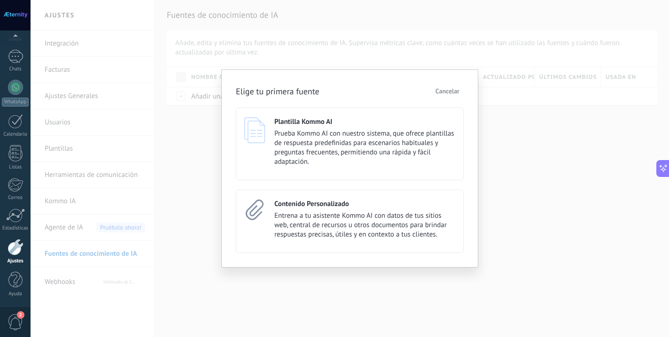
click at [438, 88] on span "Cancelar" at bounding box center [447, 91] width 24 height 7
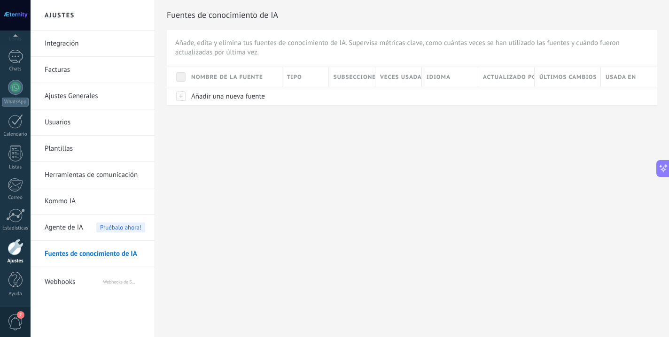
click at [90, 226] on div "Agente de IA Pruébalo ahora!" at bounding box center [95, 228] width 101 height 26
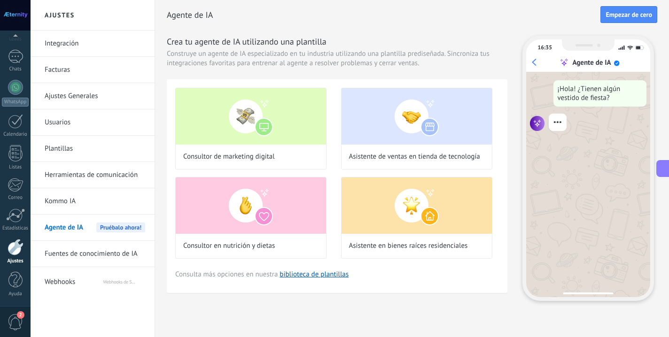
click at [88, 200] on link "Kommo IA" at bounding box center [95, 201] width 101 height 26
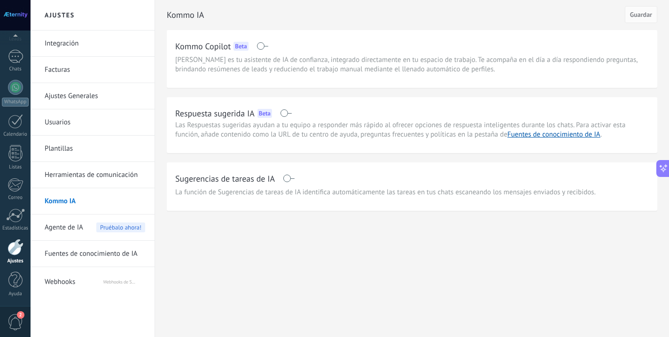
click at [89, 187] on link "Herramientas de comunicación" at bounding box center [95, 175] width 101 height 26
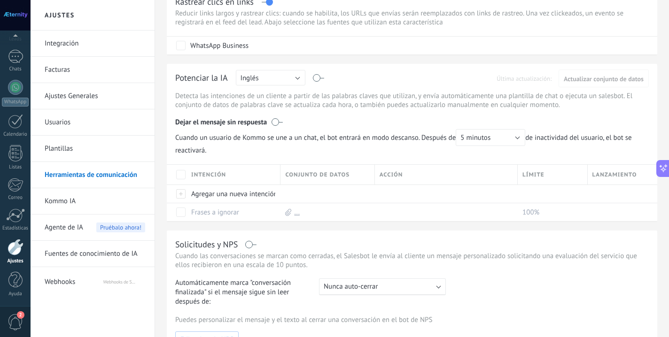
scroll to position [199, 0]
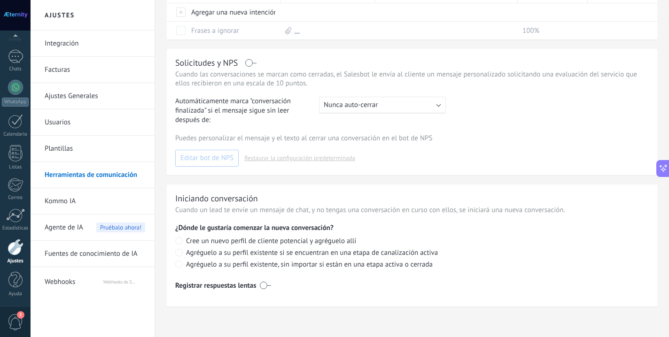
click at [77, 146] on link "Plantillas" at bounding box center [95, 149] width 101 height 26
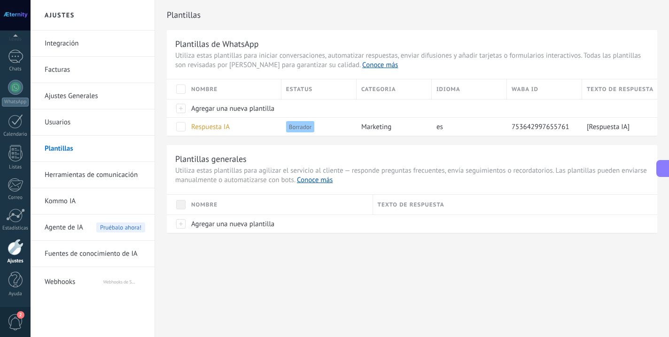
click at [660, 170] on icon at bounding box center [663, 169] width 10 height 10
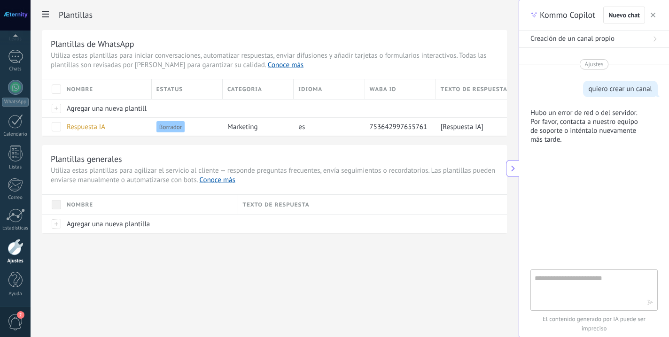
click at [544, 283] on textarea at bounding box center [587, 290] width 106 height 34
type textarea "**********"
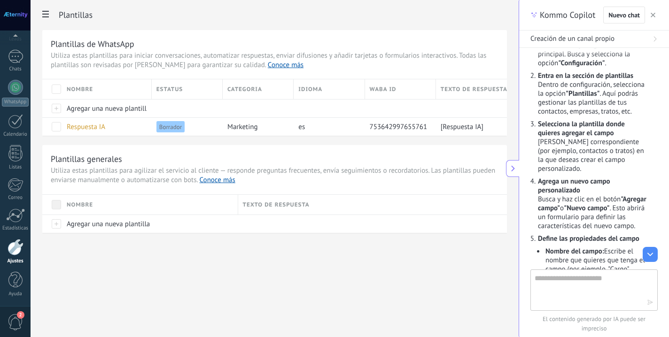
scroll to position [241, 0]
click at [103, 128] on span "Respuesta IA" at bounding box center [86, 127] width 39 height 9
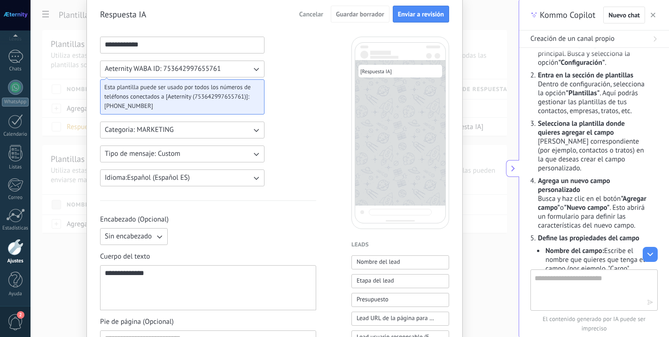
scroll to position [36, 0]
click at [212, 153] on button "Tipo de mensaje: Custom" at bounding box center [182, 153] width 164 height 17
click at [202, 187] on li "Flows" at bounding box center [179, 186] width 170 height 16
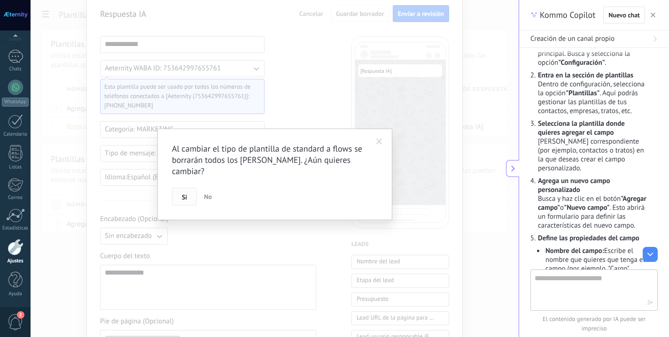
click at [186, 194] on span "Si" at bounding box center [184, 197] width 5 height 7
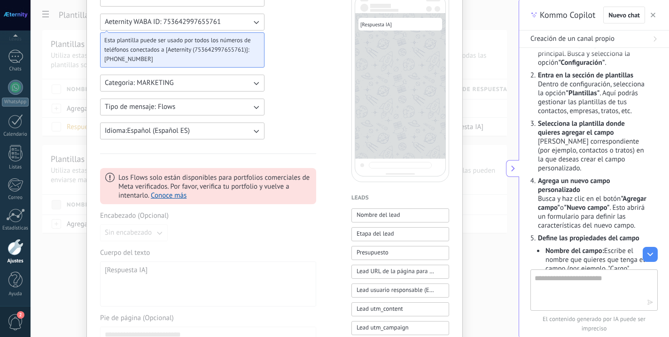
scroll to position [44, 0]
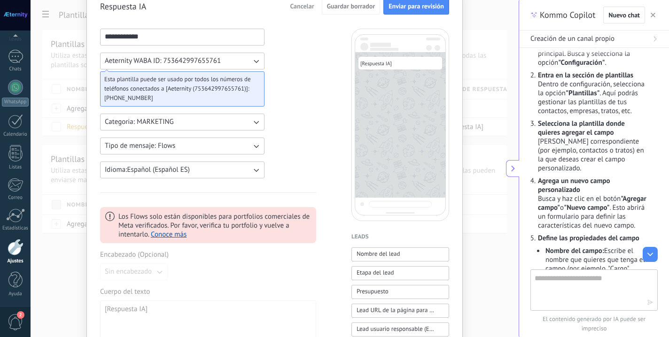
click at [174, 145] on button "Tipo de mensaje: Flows" at bounding box center [182, 146] width 164 height 17
click at [159, 148] on li "Custom" at bounding box center [179, 146] width 170 height 16
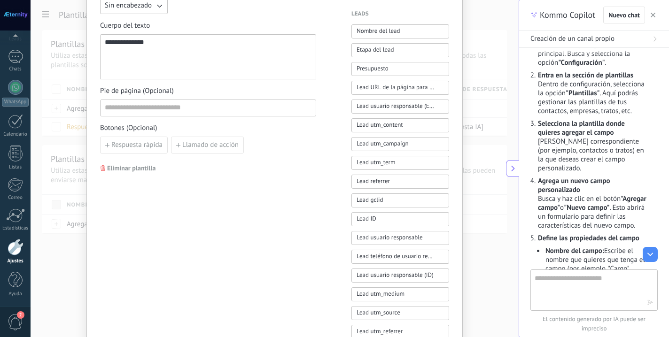
scroll to position [268, 0]
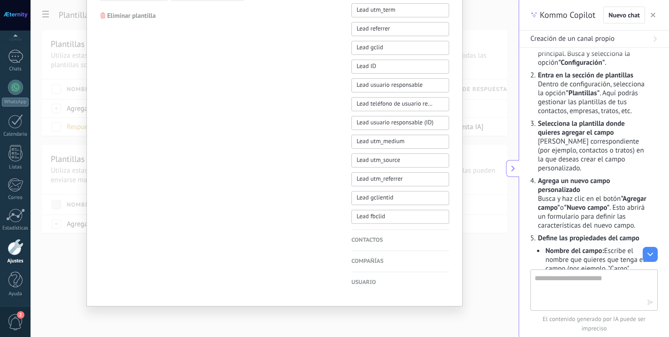
click at [369, 280] on h4 "Usuario" at bounding box center [400, 282] width 98 height 9
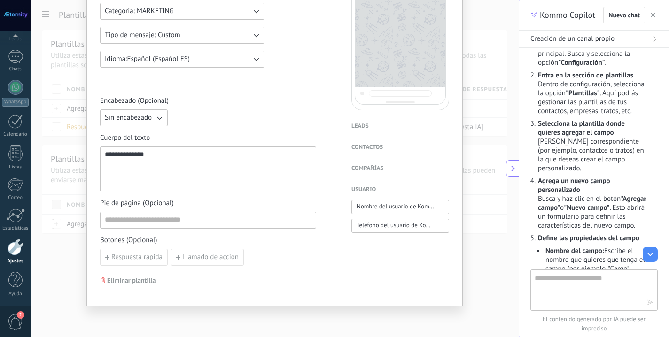
scroll to position [155, 0]
click at [356, 170] on h4 "Compañías" at bounding box center [400, 168] width 98 height 9
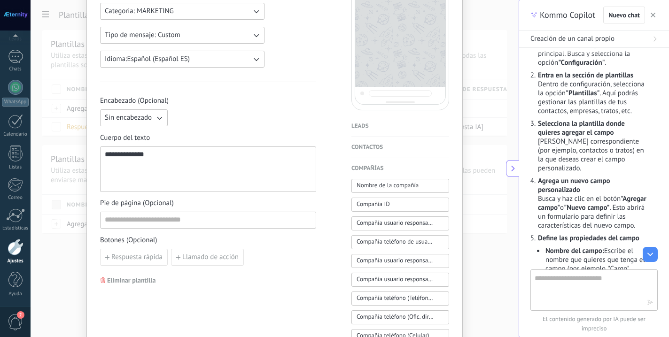
click at [355, 148] on h4 "Contactos" at bounding box center [400, 147] width 98 height 9
click at [353, 129] on h4 "Leads" at bounding box center [400, 126] width 98 height 9
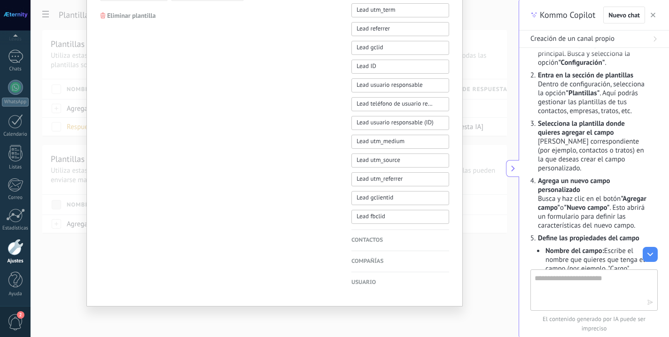
scroll to position [419, 0]
click at [377, 240] on h4 "Contactos" at bounding box center [400, 240] width 98 height 9
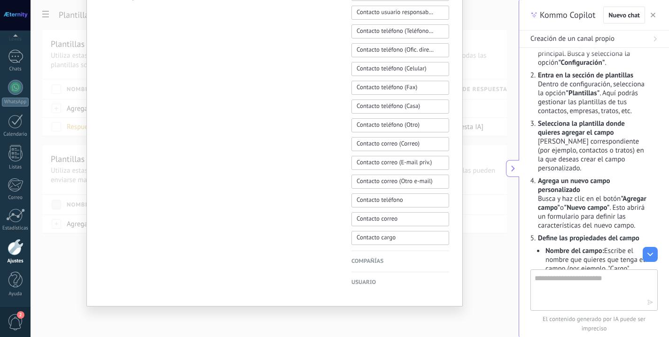
click at [374, 261] on h4 "Compañías" at bounding box center [400, 261] width 98 height 9
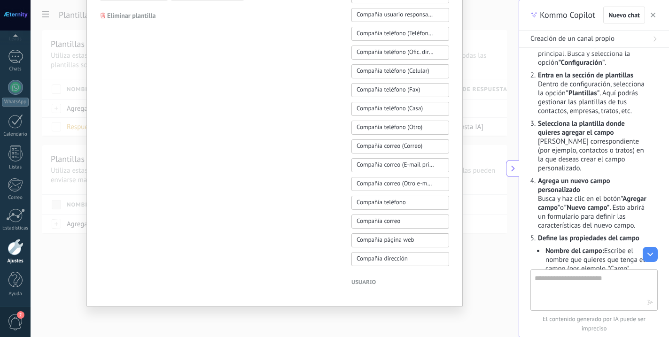
click at [355, 286] on h4 "Usuario" at bounding box center [400, 282] width 98 height 9
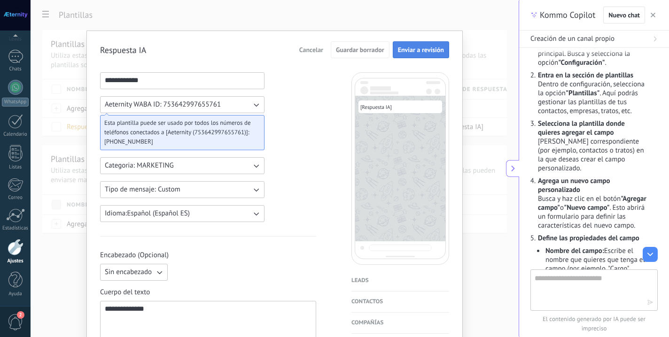
scroll to position [0, 0]
click at [428, 46] on span "Enviar a revisión" at bounding box center [421, 49] width 46 height 7
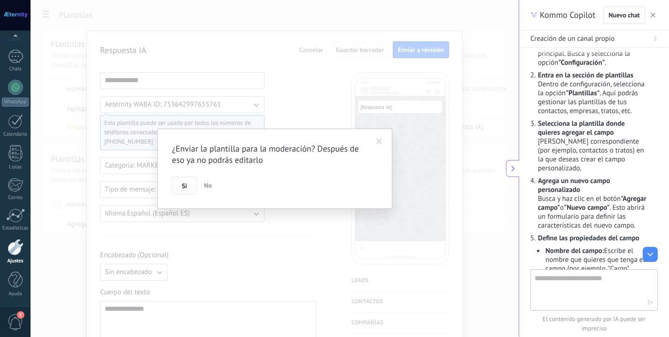
click at [185, 187] on span "Si" at bounding box center [184, 186] width 5 height 7
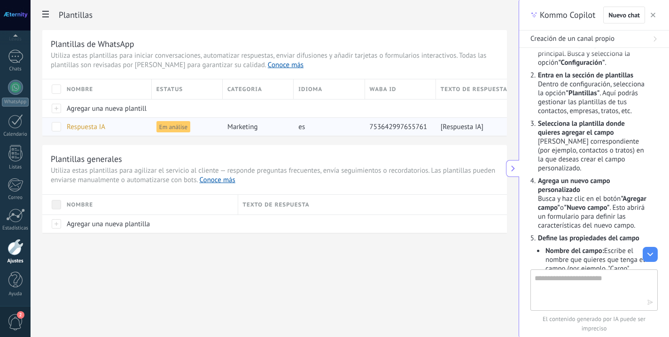
click at [98, 126] on span "Respuesta IA" at bounding box center [86, 127] width 39 height 9
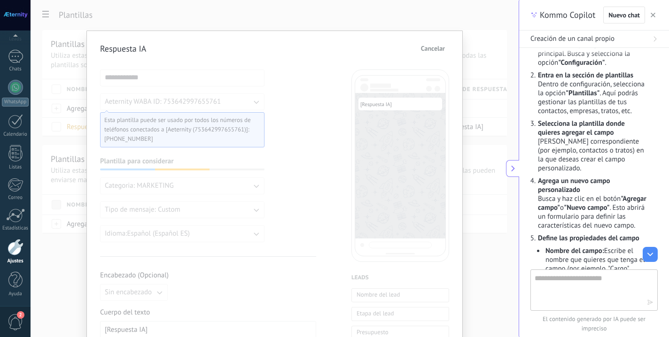
click at [426, 48] on span "Cancelar" at bounding box center [433, 48] width 24 height 7
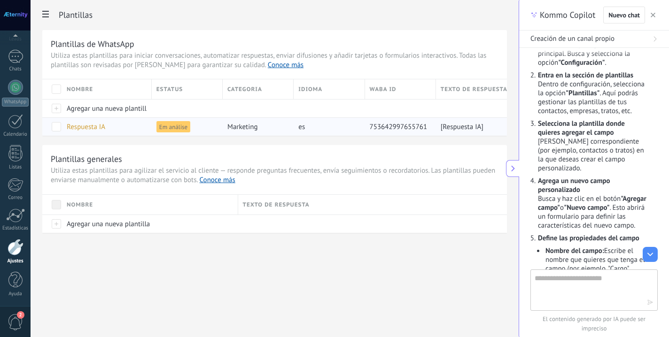
click at [79, 125] on span "Respuesta IA" at bounding box center [86, 127] width 39 height 9
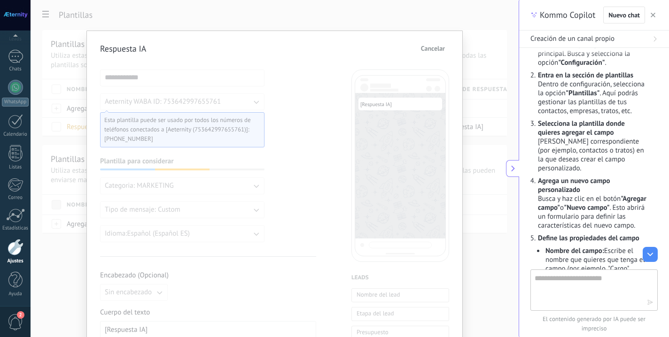
click at [428, 47] on span "Cancelar" at bounding box center [433, 48] width 24 height 7
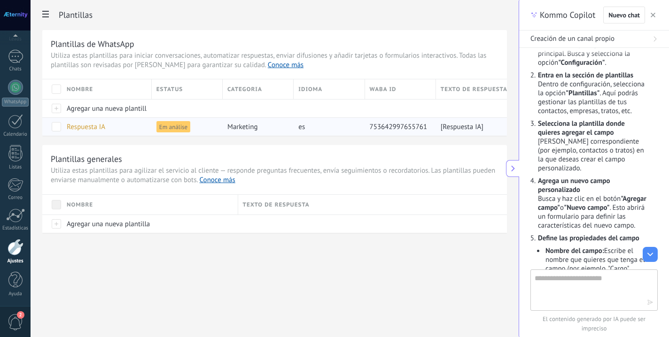
click at [54, 127] on span at bounding box center [56, 126] width 9 height 9
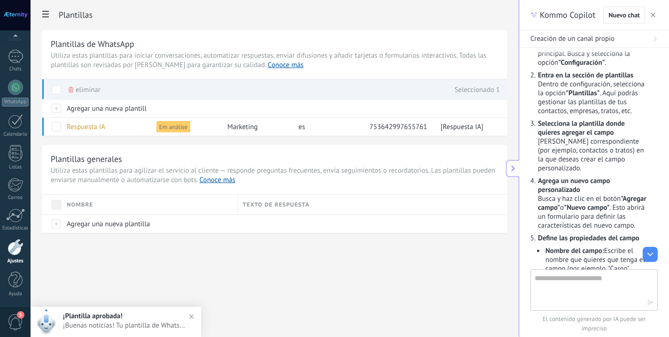
click at [87, 90] on span "eliminar" at bounding box center [88, 90] width 25 height 18
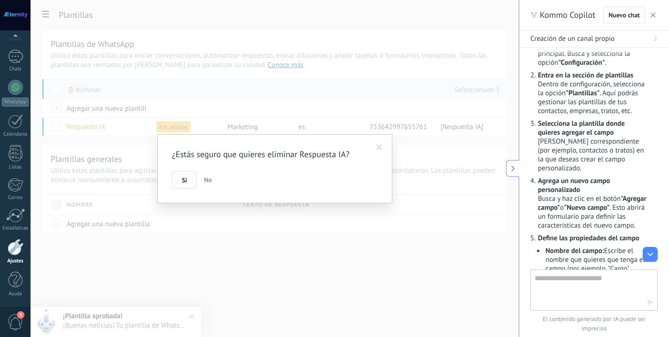
click at [182, 183] on span "Si" at bounding box center [184, 180] width 5 height 7
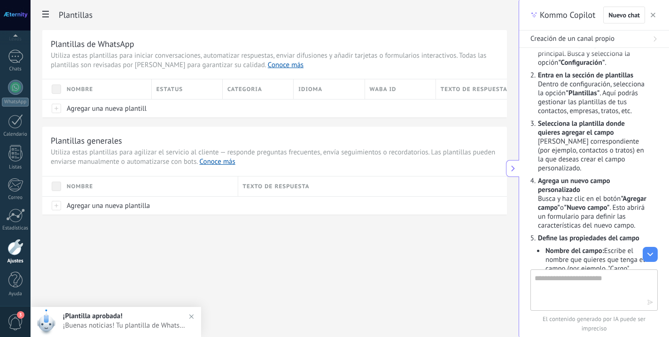
click at [374, 95] on div "WABA ID" at bounding box center [400, 89] width 70 height 20
click at [98, 114] on div "Agregar una nueva plantilla" at bounding box center [104, 109] width 85 height 18
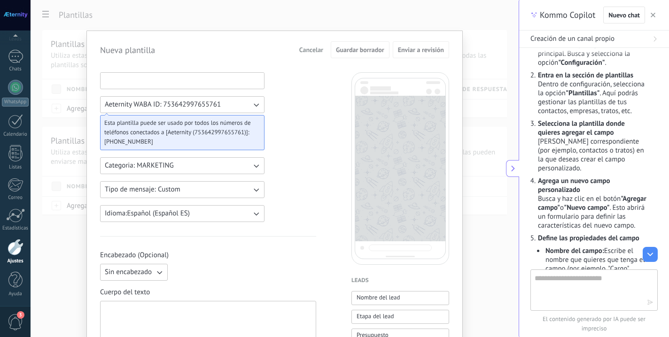
click at [130, 74] on input at bounding box center [182, 80] width 163 height 15
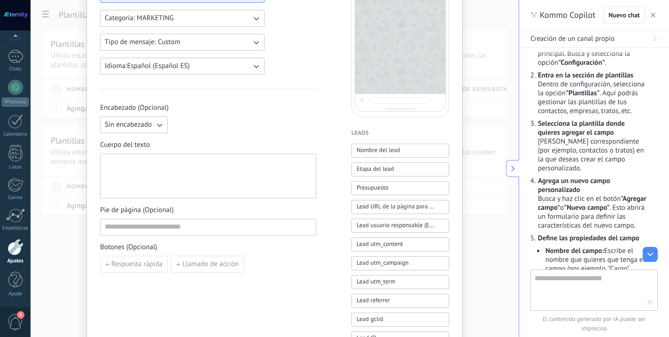
scroll to position [152, 0]
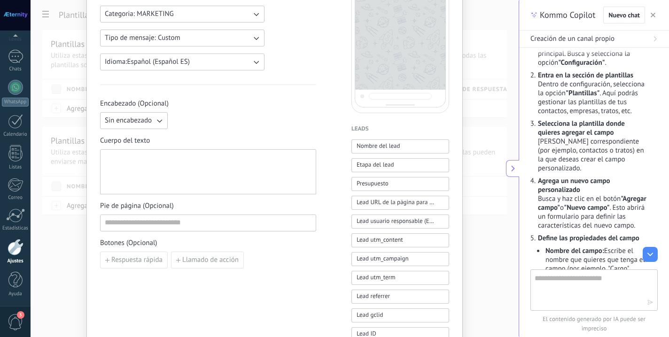
type input "**********"
click at [141, 162] on div at bounding box center [208, 172] width 207 height 37
